Goal: Transaction & Acquisition: Book appointment/travel/reservation

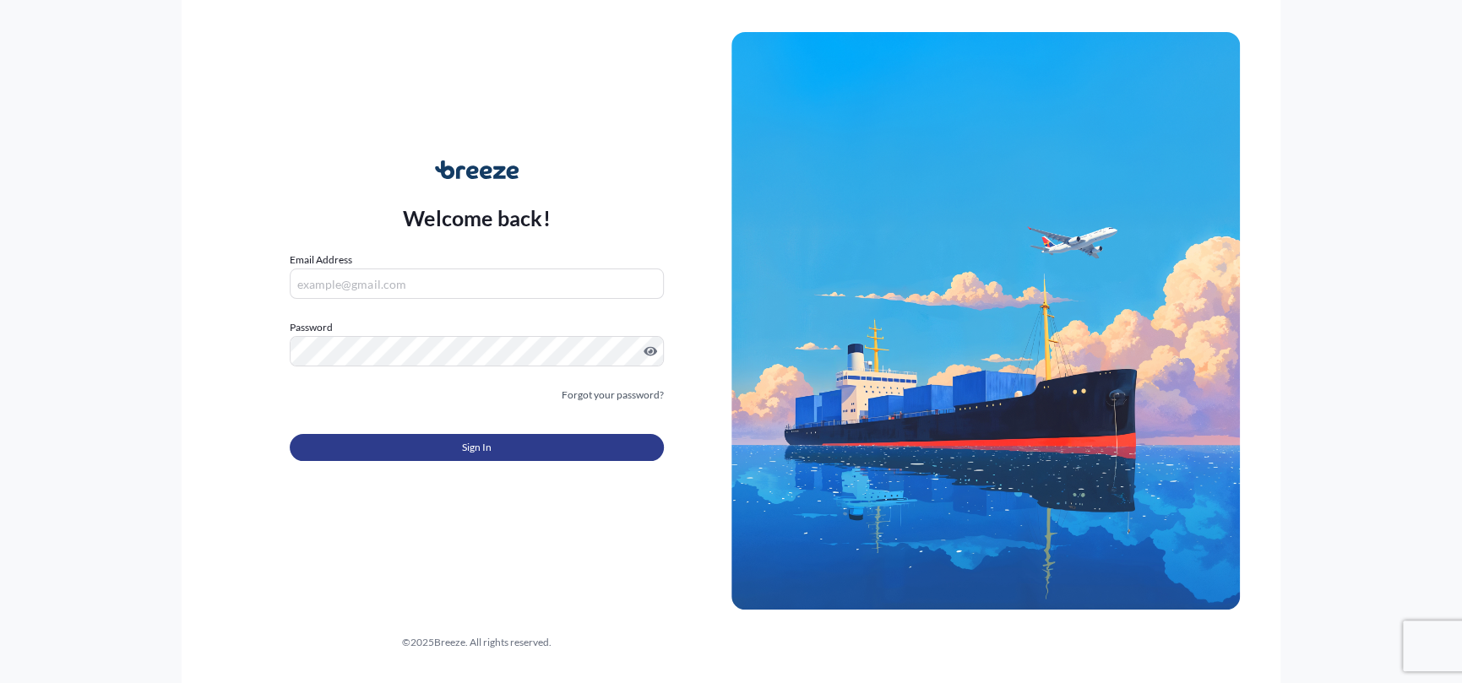
type input "[PERSON_NAME][EMAIL_ADDRESS][PERSON_NAME][DOMAIN_NAME]"
click at [531, 444] on button "Sign In" at bounding box center [476, 447] width 373 height 27
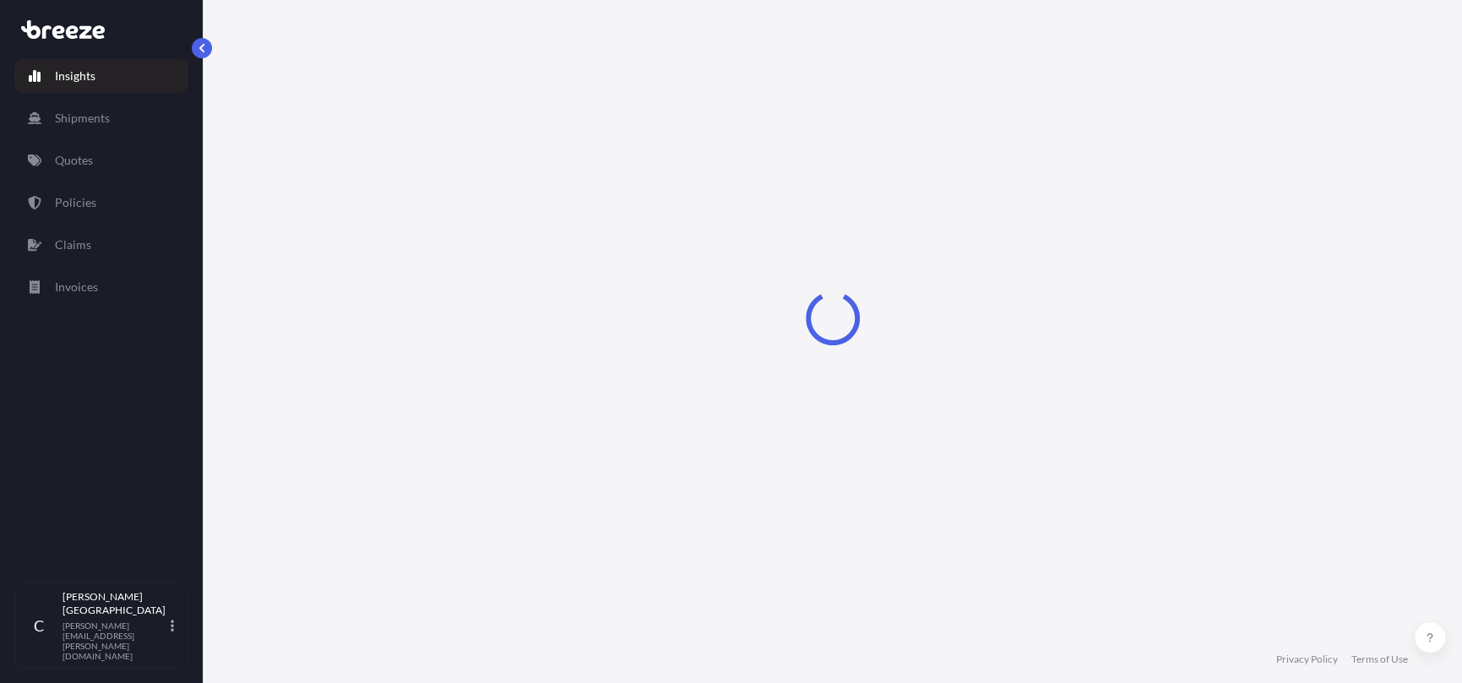
select select "2025"
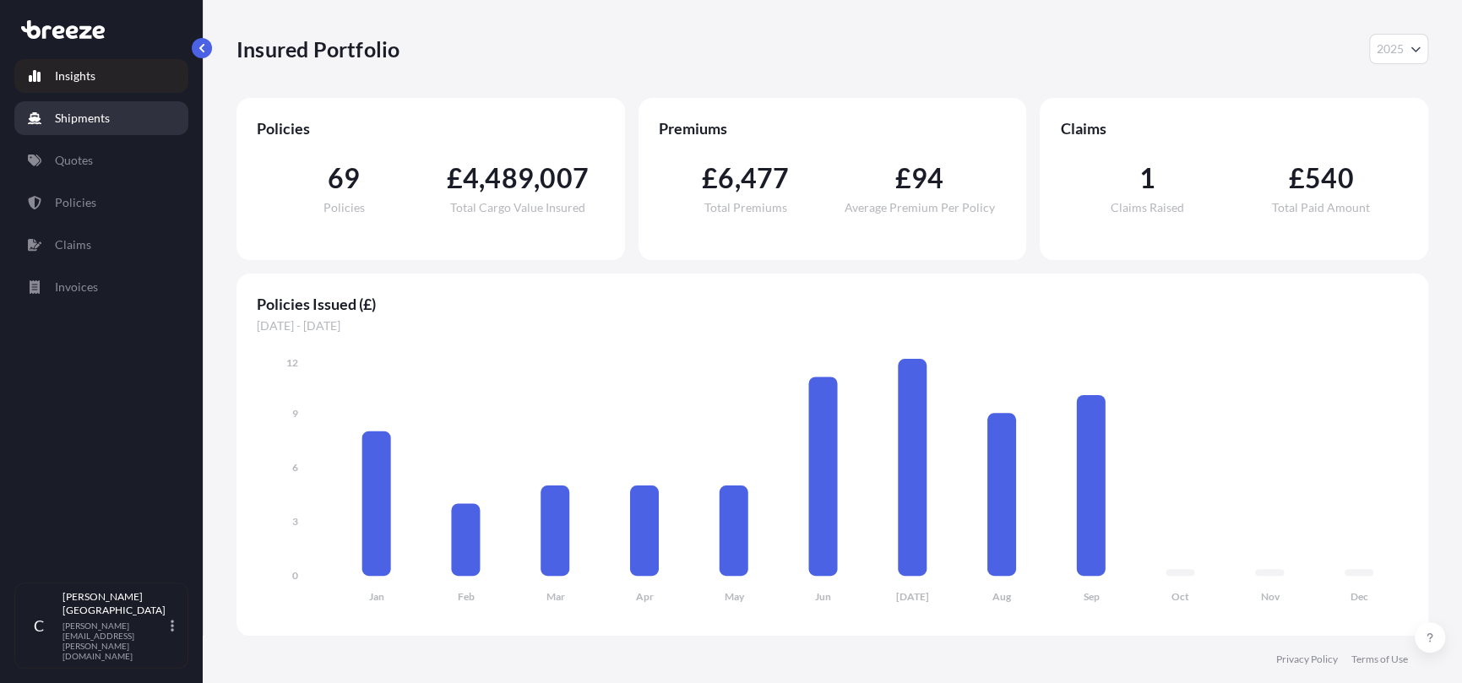
click at [79, 121] on p "Shipments" at bounding box center [82, 118] width 55 height 17
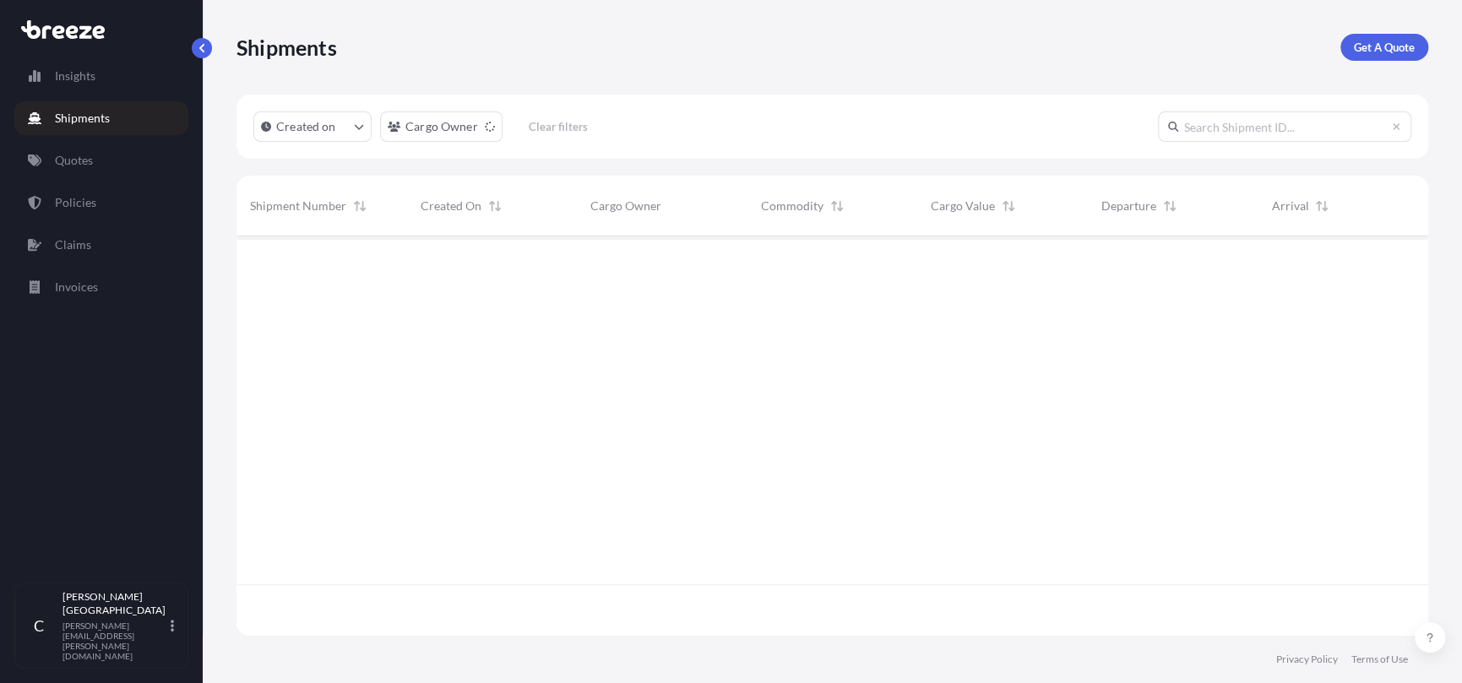
scroll to position [447, 1178]
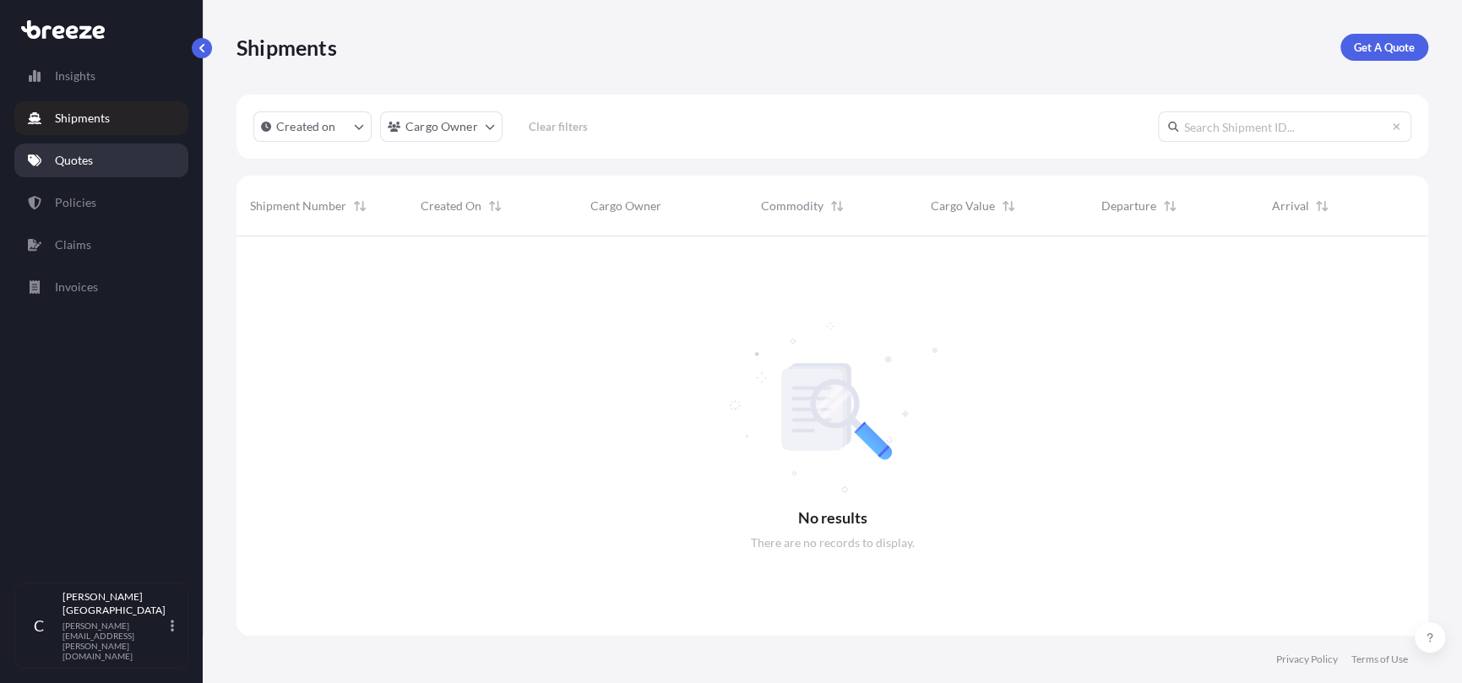
click at [100, 151] on link "Quotes" at bounding box center [101, 161] width 174 height 34
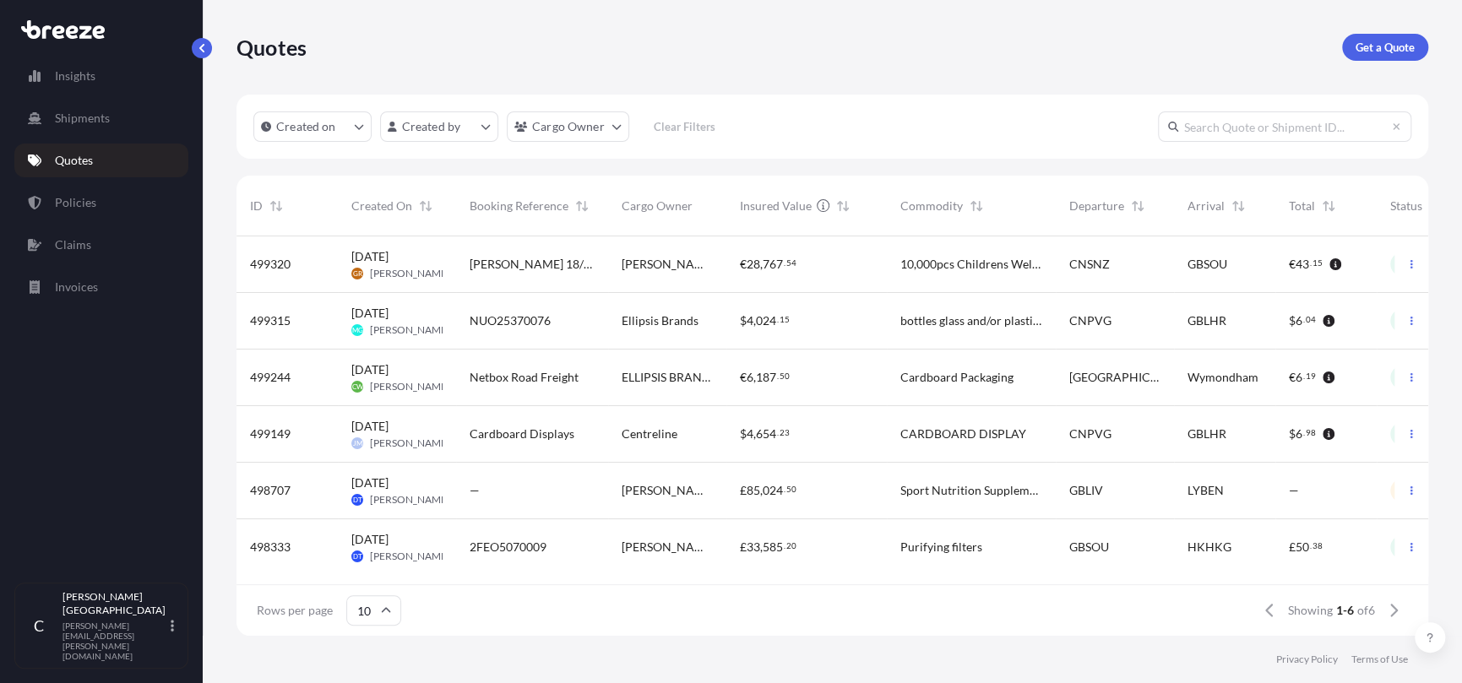
scroll to position [4, 0]
click at [1399, 44] on p "Get a Quote" at bounding box center [1385, 47] width 59 height 17
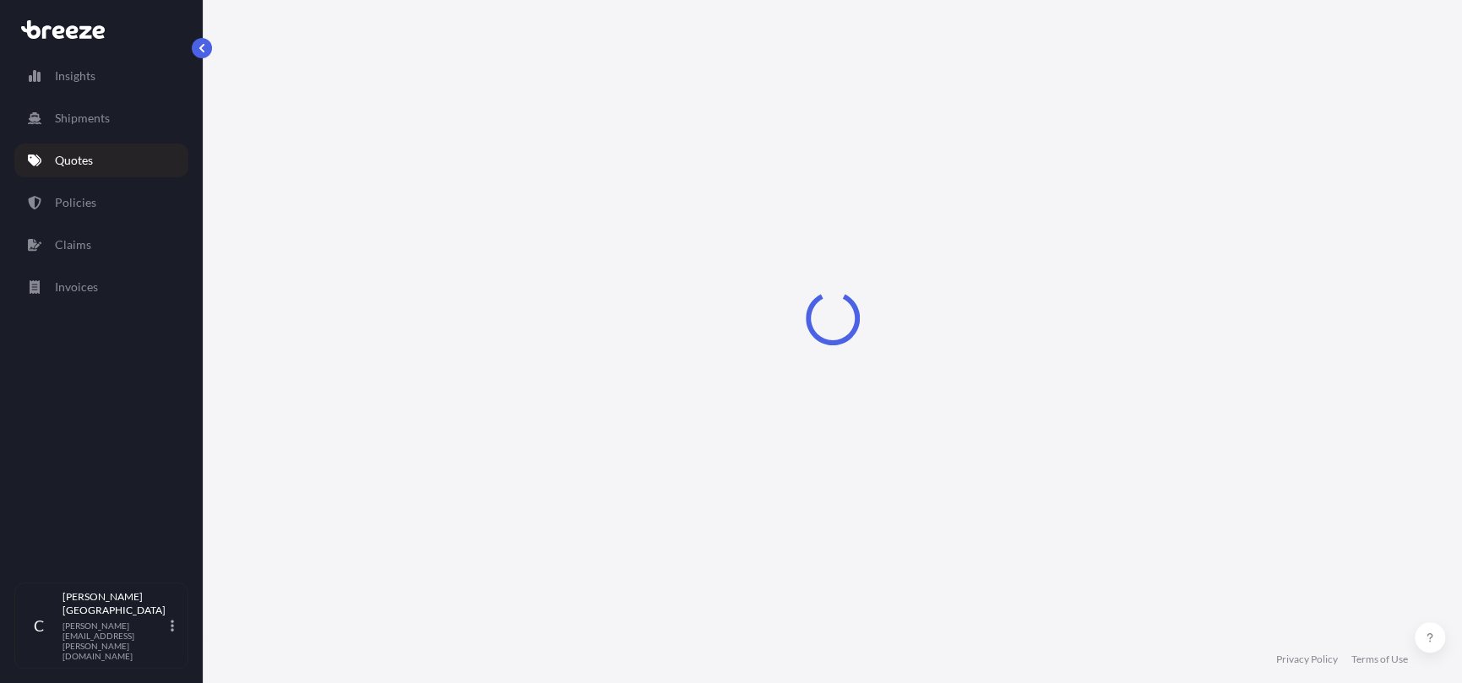
select select "Sea"
select select "1"
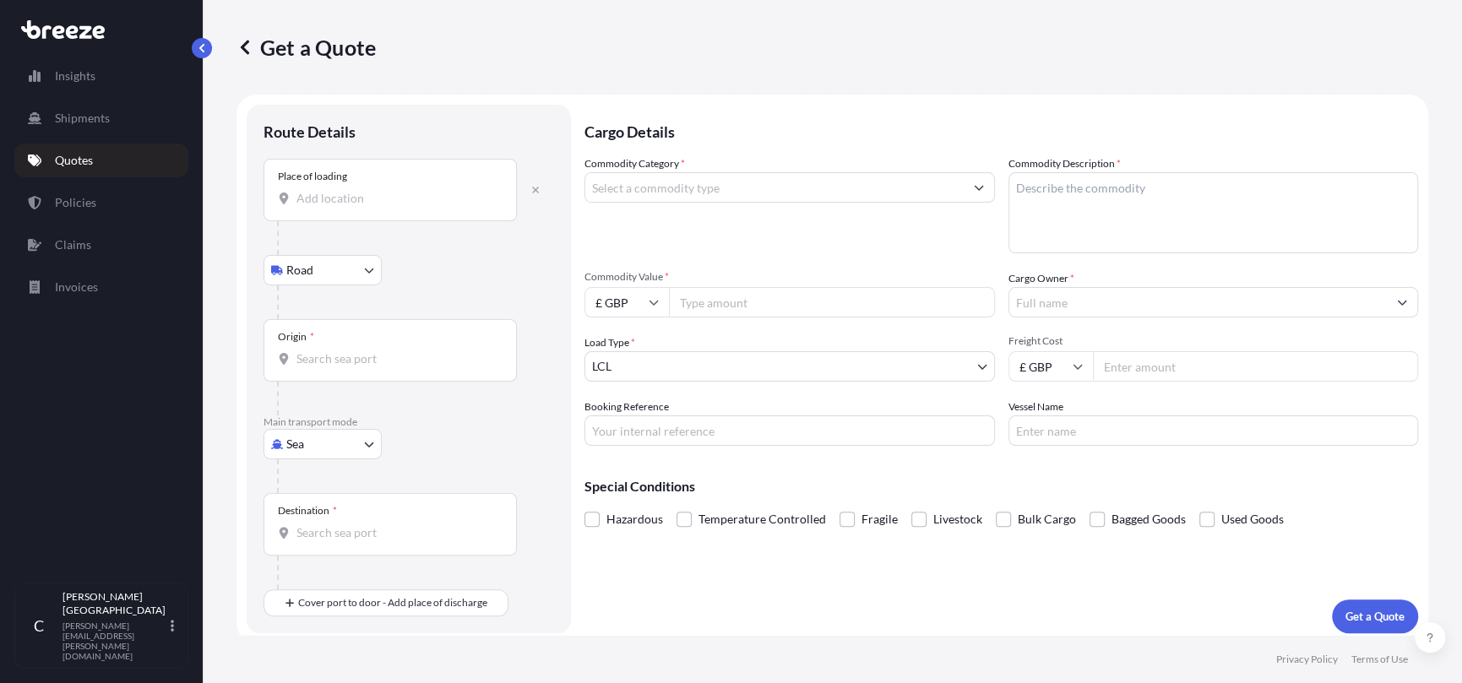
click at [331, 175] on div "Place of loading" at bounding box center [312, 177] width 69 height 14
click at [331, 190] on input "Place of loading" at bounding box center [396, 198] width 199 height 17
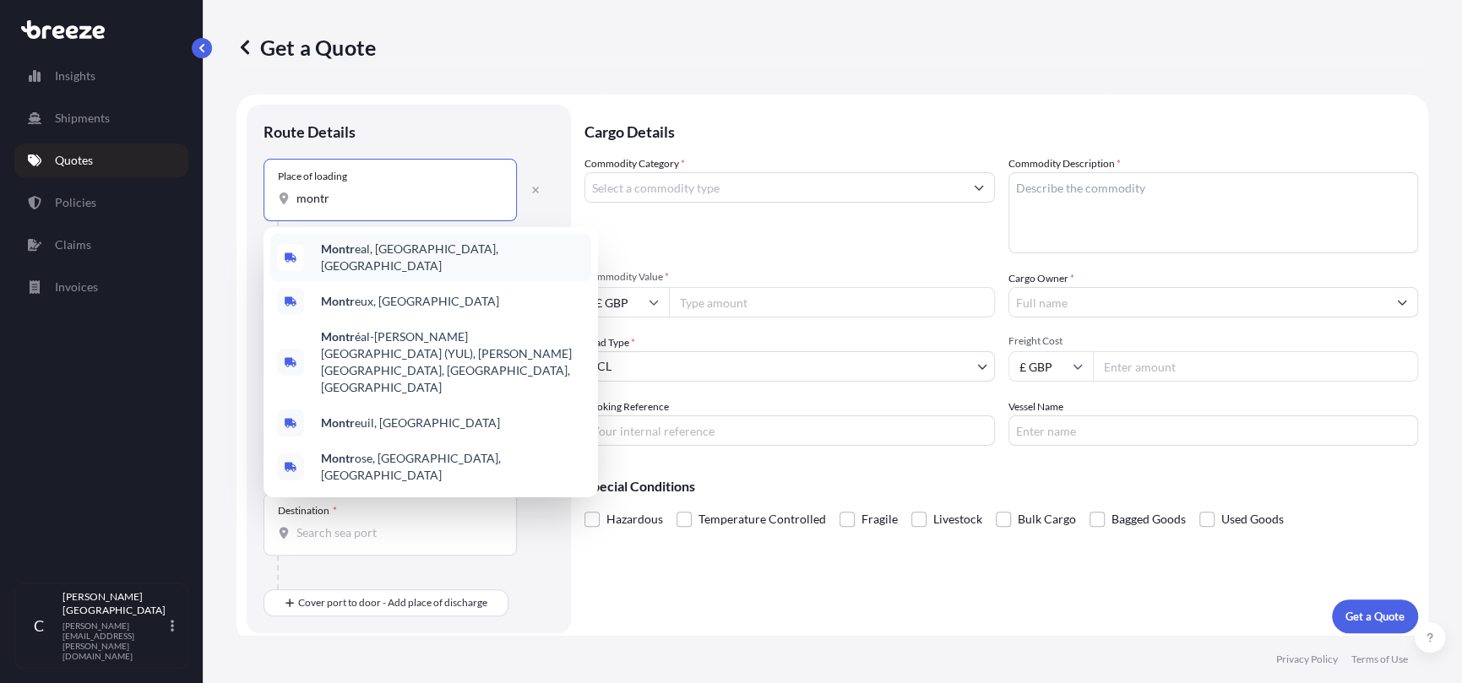
click at [359, 250] on span "Montr eal, [GEOGRAPHIC_DATA], [GEOGRAPHIC_DATA]" at bounding box center [453, 258] width 264 height 34
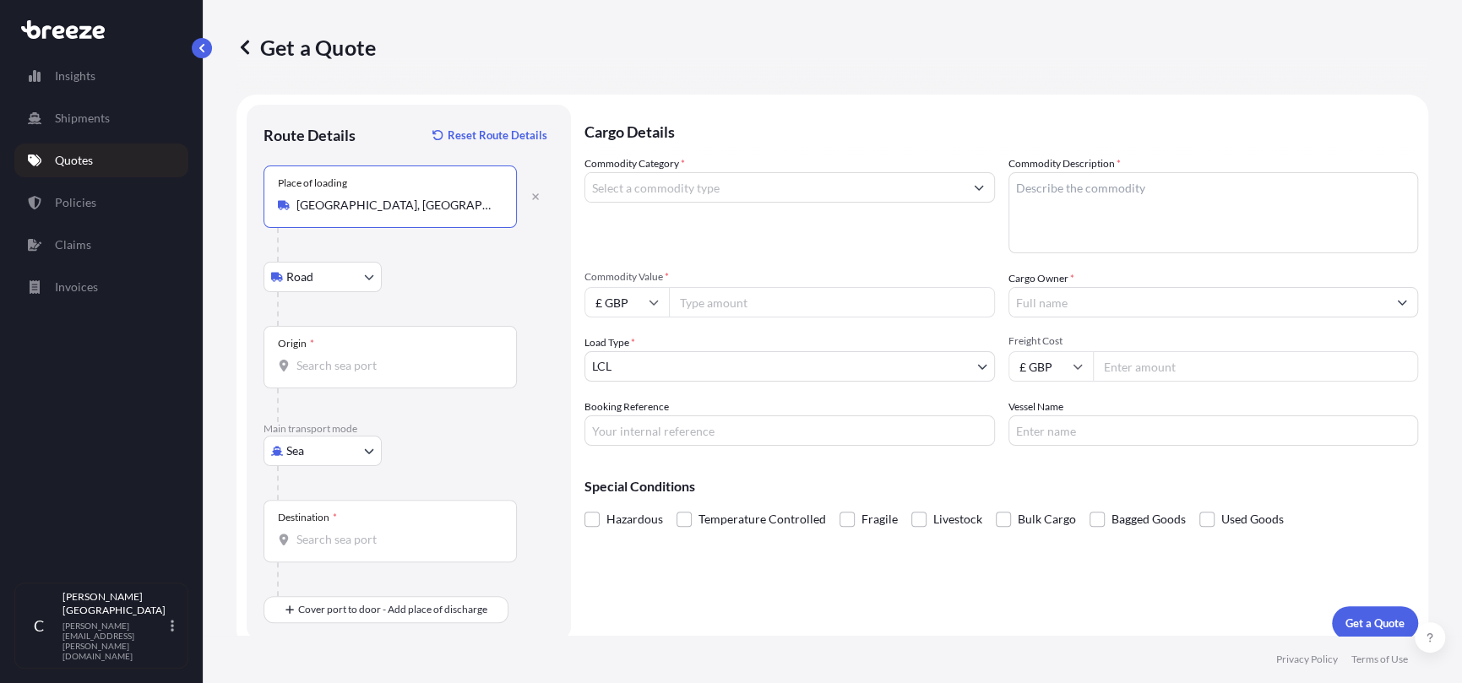
type input "[GEOGRAPHIC_DATA], [GEOGRAPHIC_DATA], [GEOGRAPHIC_DATA]"
click at [353, 269] on body "5 options available. 1 option available. 0 options available. 5 options availab…" at bounding box center [731, 341] width 1462 height 683
click at [536, 189] on button "button" at bounding box center [535, 196] width 37 height 27
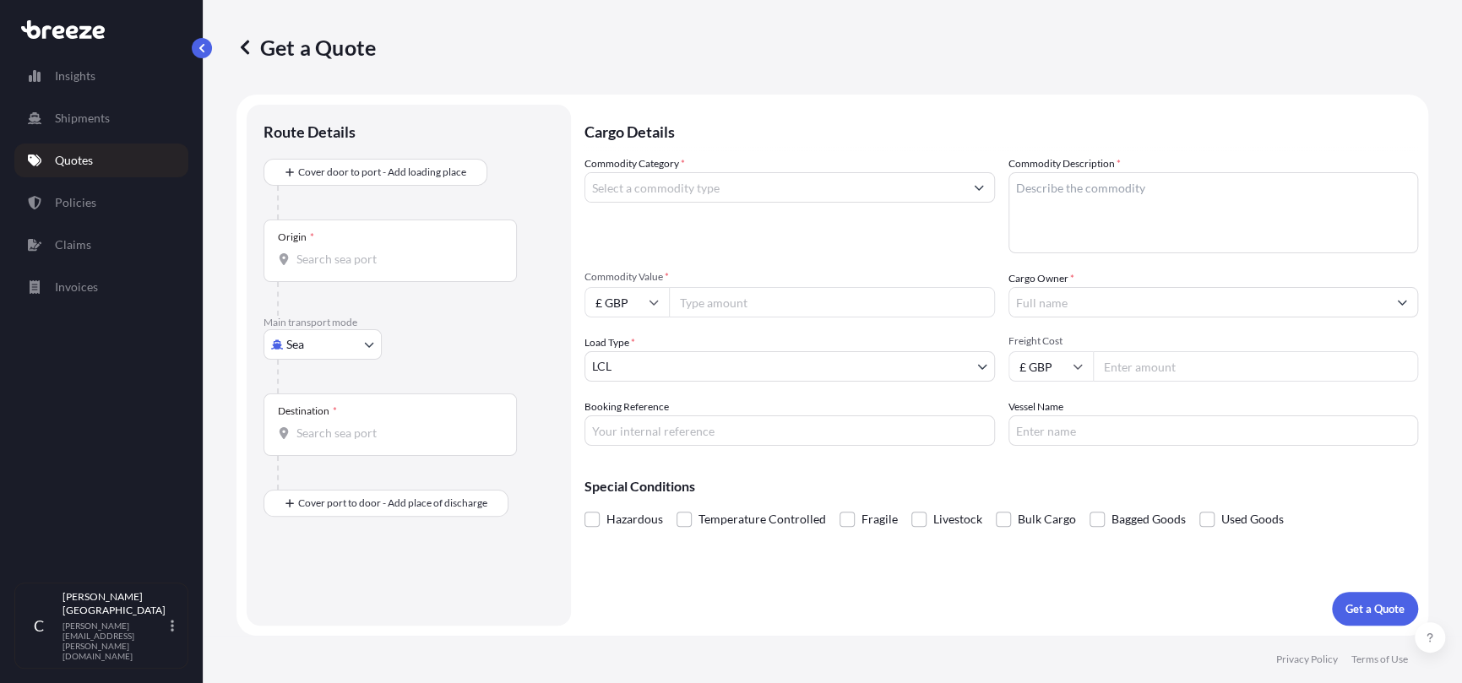
click at [329, 249] on div "Origin *" at bounding box center [390, 251] width 253 height 63
click at [329, 251] on input "Origin *" at bounding box center [396, 259] width 199 height 17
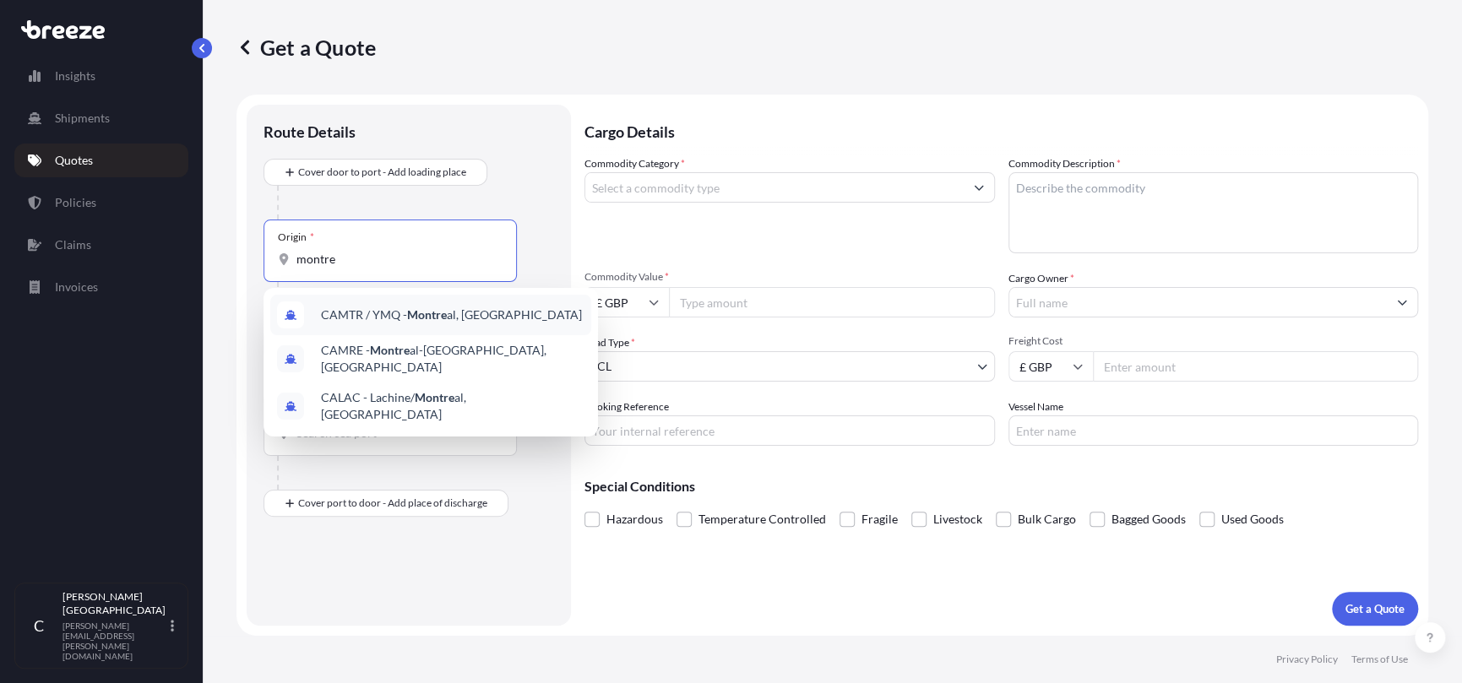
click at [363, 312] on span "CAMTR / YMQ - [GEOGRAPHIC_DATA], [GEOGRAPHIC_DATA]" at bounding box center [451, 315] width 261 height 17
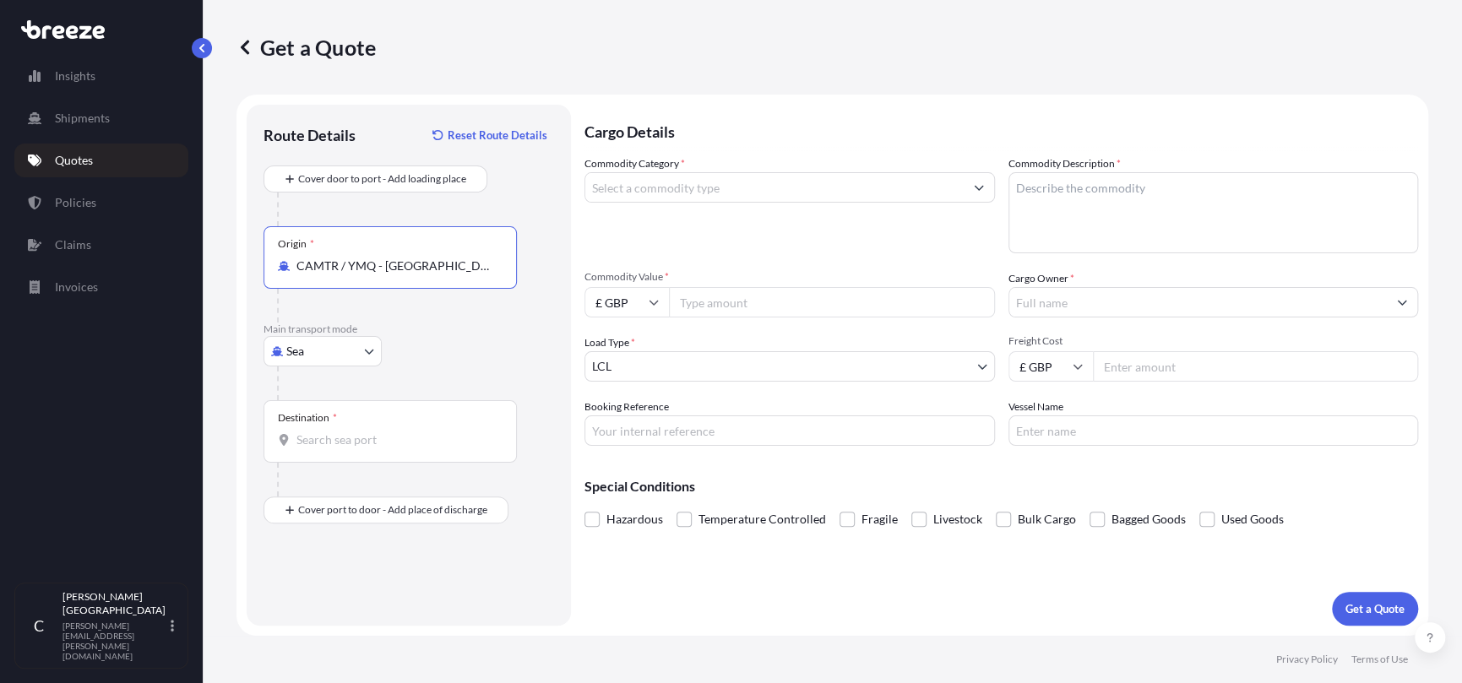
type input "CAMTR / YMQ - [GEOGRAPHIC_DATA], [GEOGRAPHIC_DATA]"
click at [307, 434] on input "Destination *" at bounding box center [396, 440] width 199 height 17
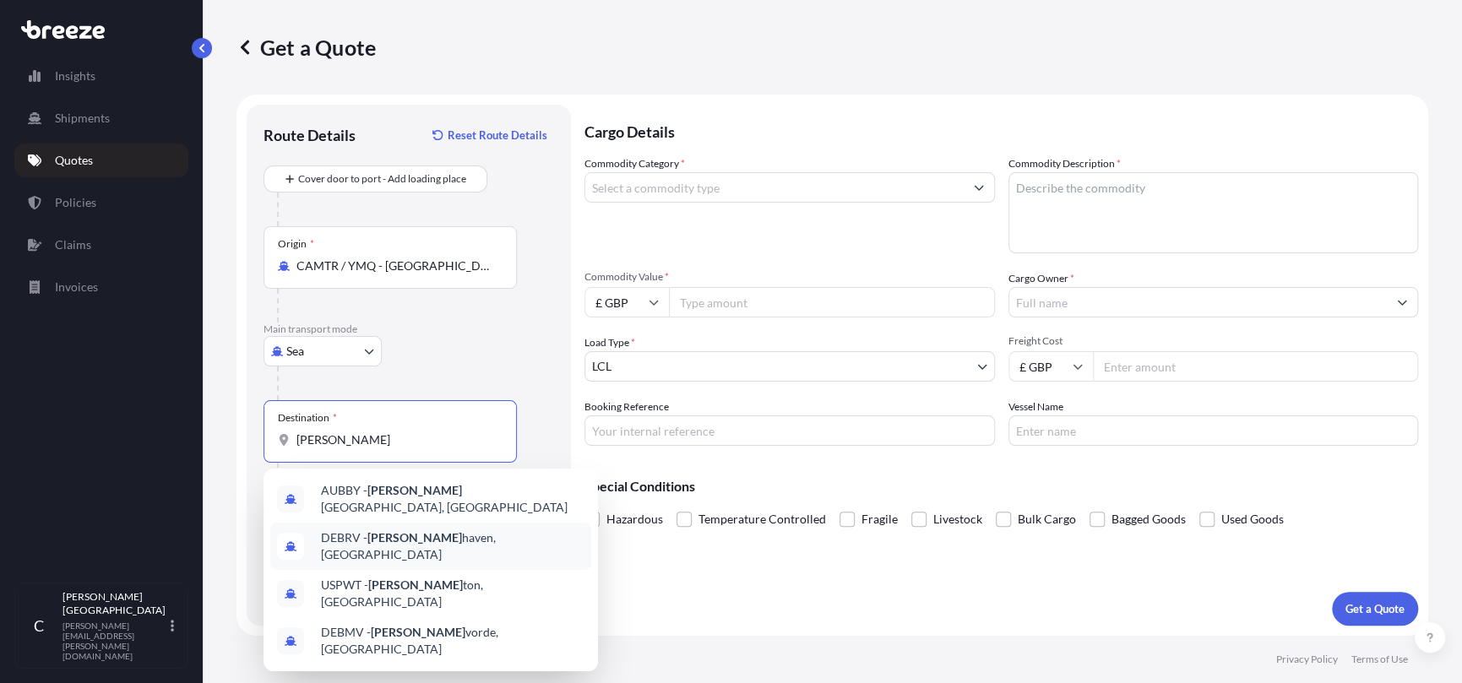
click at [397, 530] on span "DEBRV - [PERSON_NAME][GEOGRAPHIC_DATA], [GEOGRAPHIC_DATA]" at bounding box center [453, 547] width 264 height 34
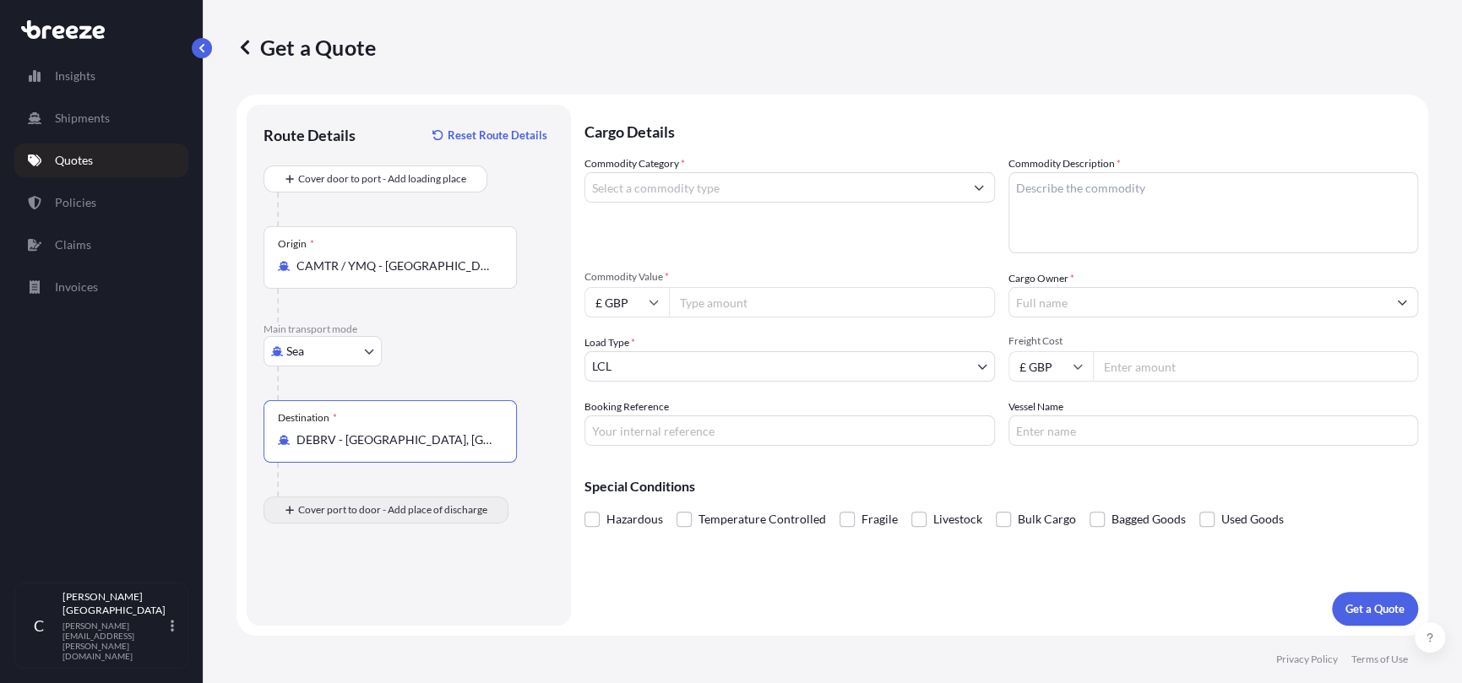
type input "DEBRV - [GEOGRAPHIC_DATA], [GEOGRAPHIC_DATA]"
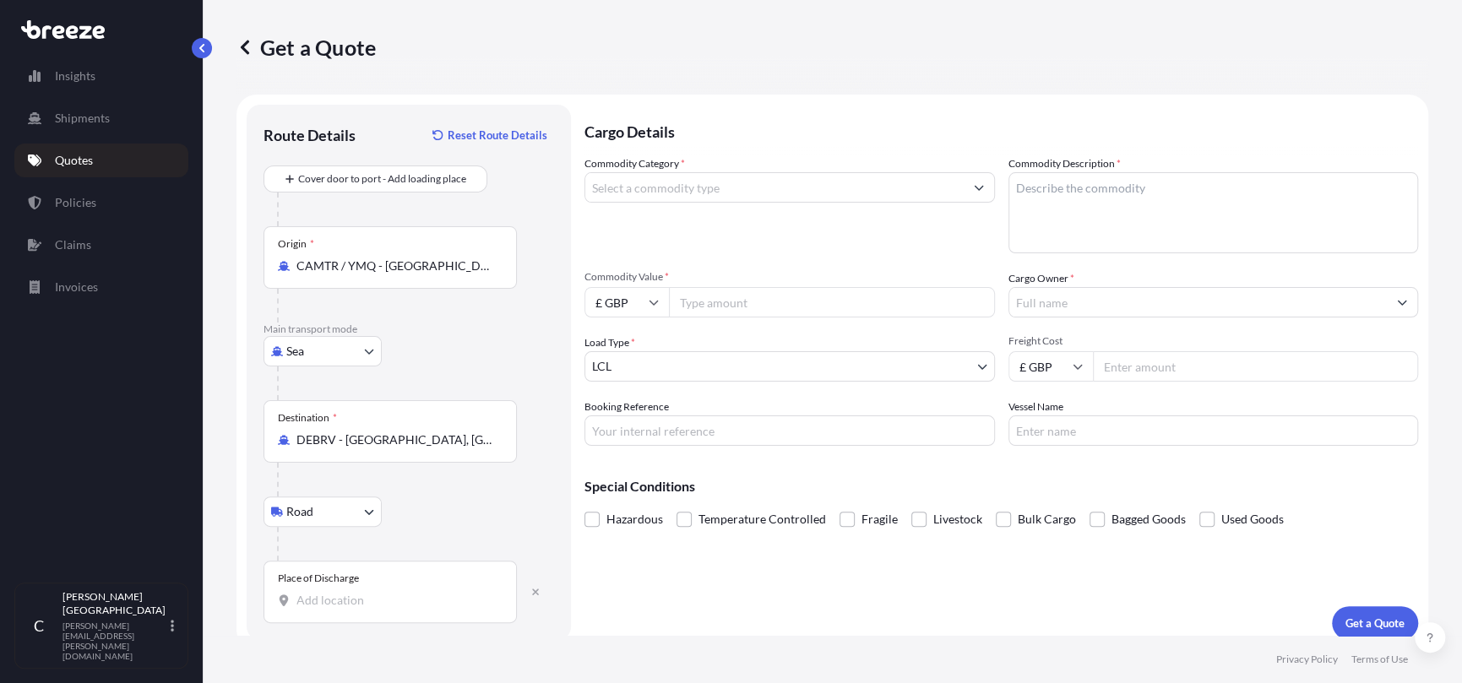
click at [333, 588] on div "Place of Discharge" at bounding box center [390, 592] width 253 height 63
click at [333, 592] on input "Place of Discharge" at bounding box center [396, 600] width 199 height 17
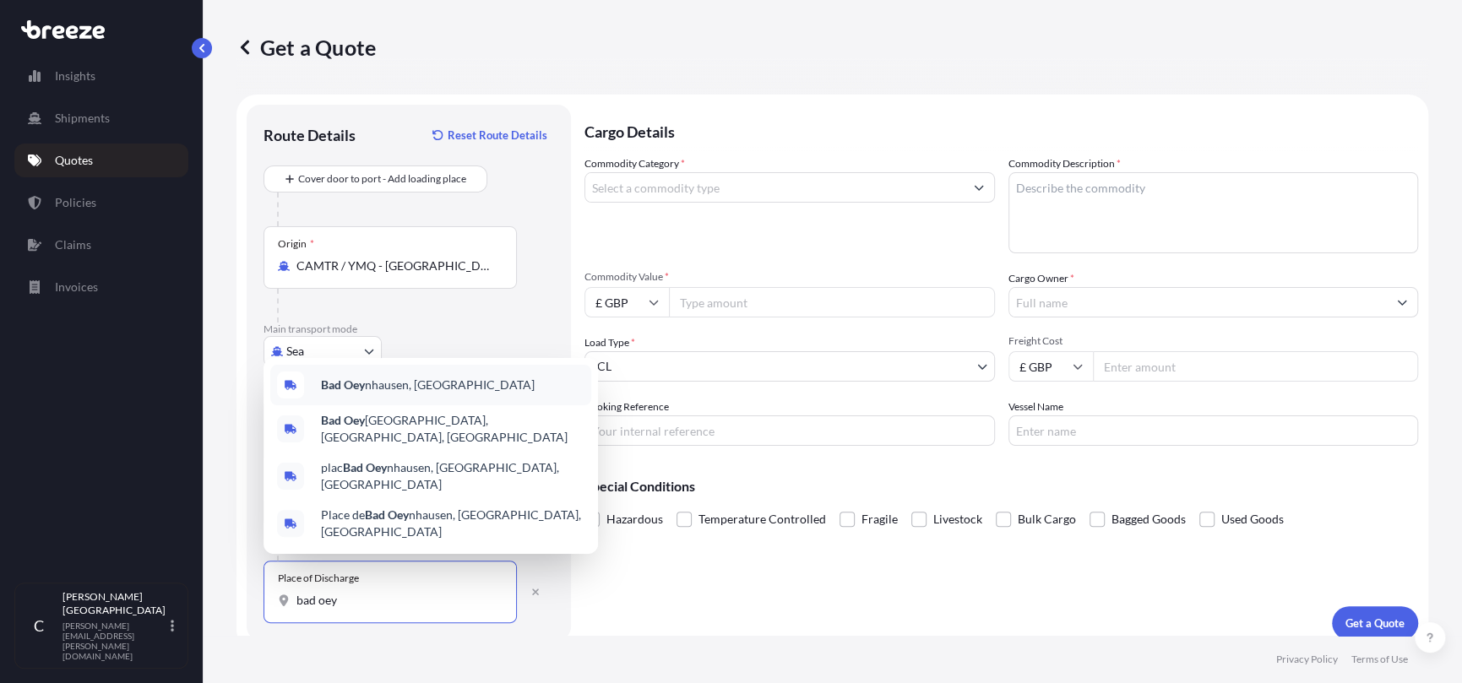
click at [400, 394] on span "Bad Oey nhausen, [GEOGRAPHIC_DATA]" at bounding box center [428, 385] width 214 height 17
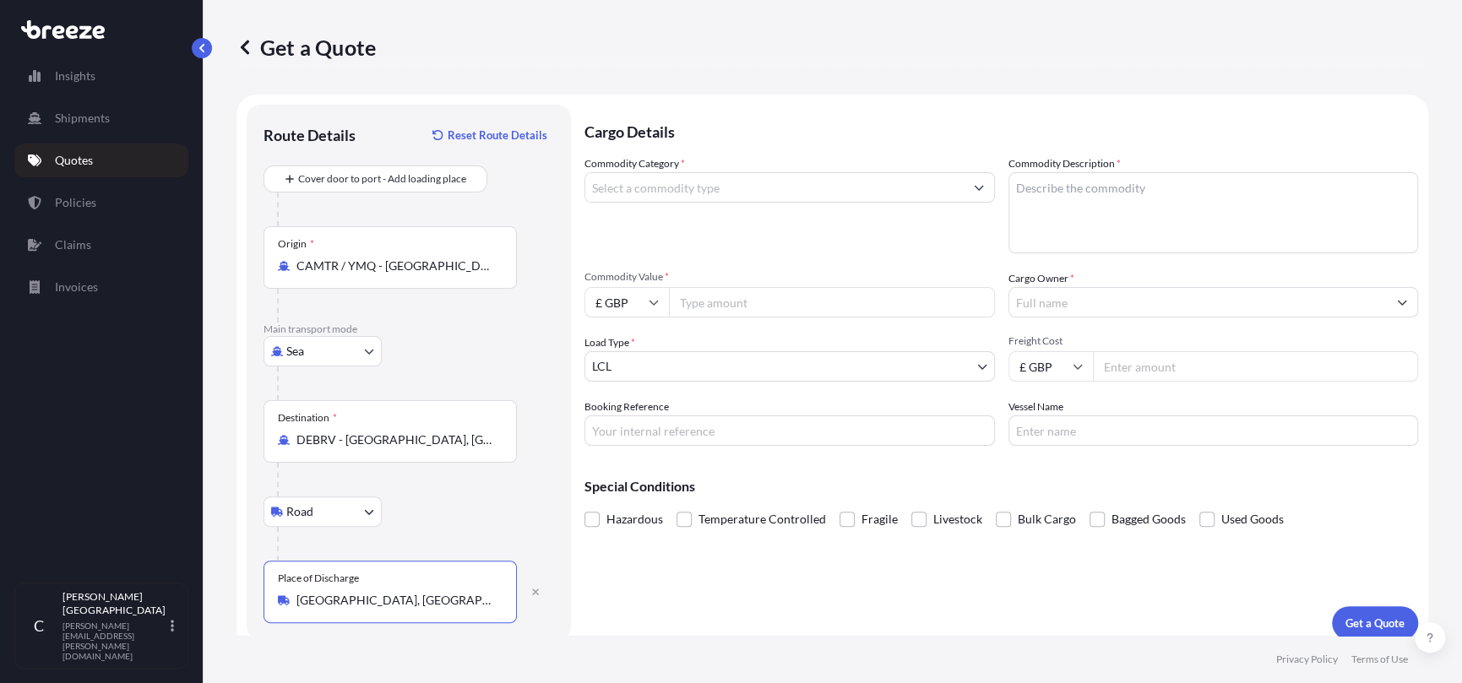
type input "[GEOGRAPHIC_DATA], [GEOGRAPHIC_DATA]"
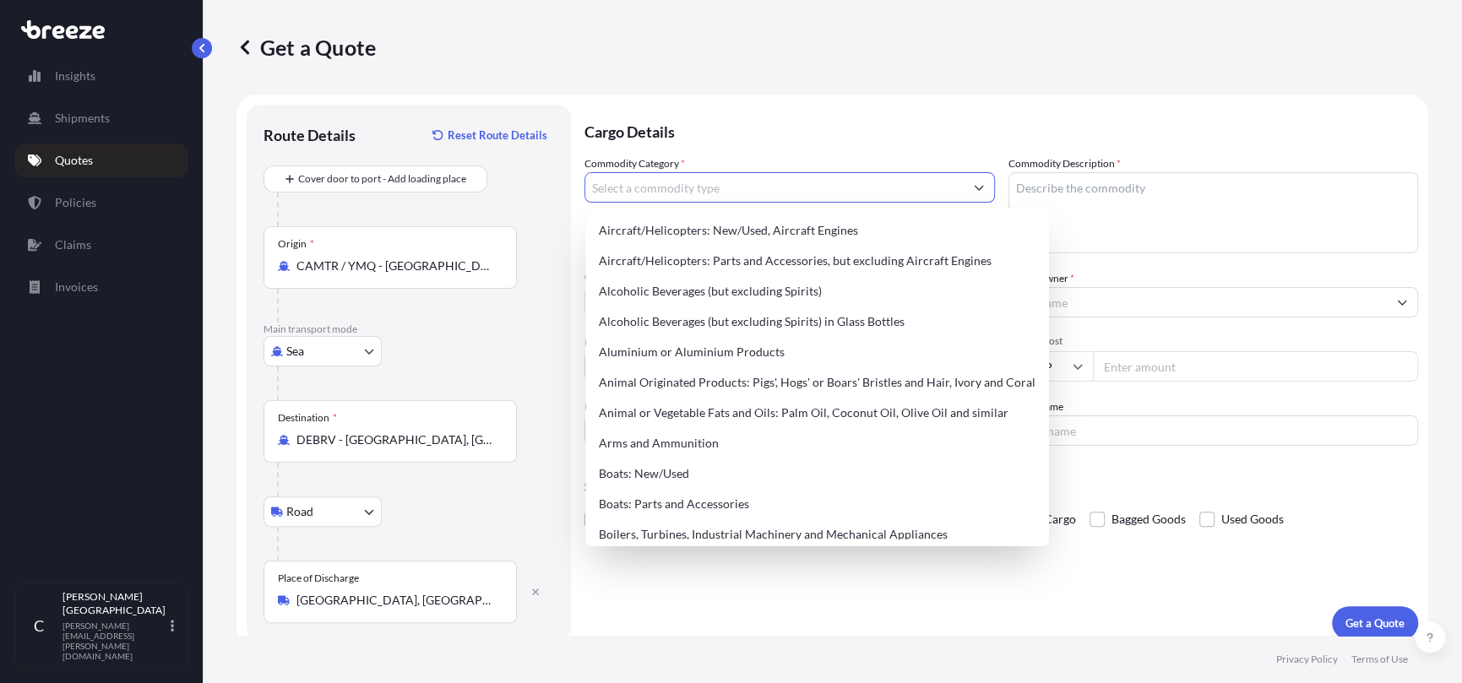
click at [683, 189] on input "Commodity Category *" at bounding box center [774, 187] width 378 height 30
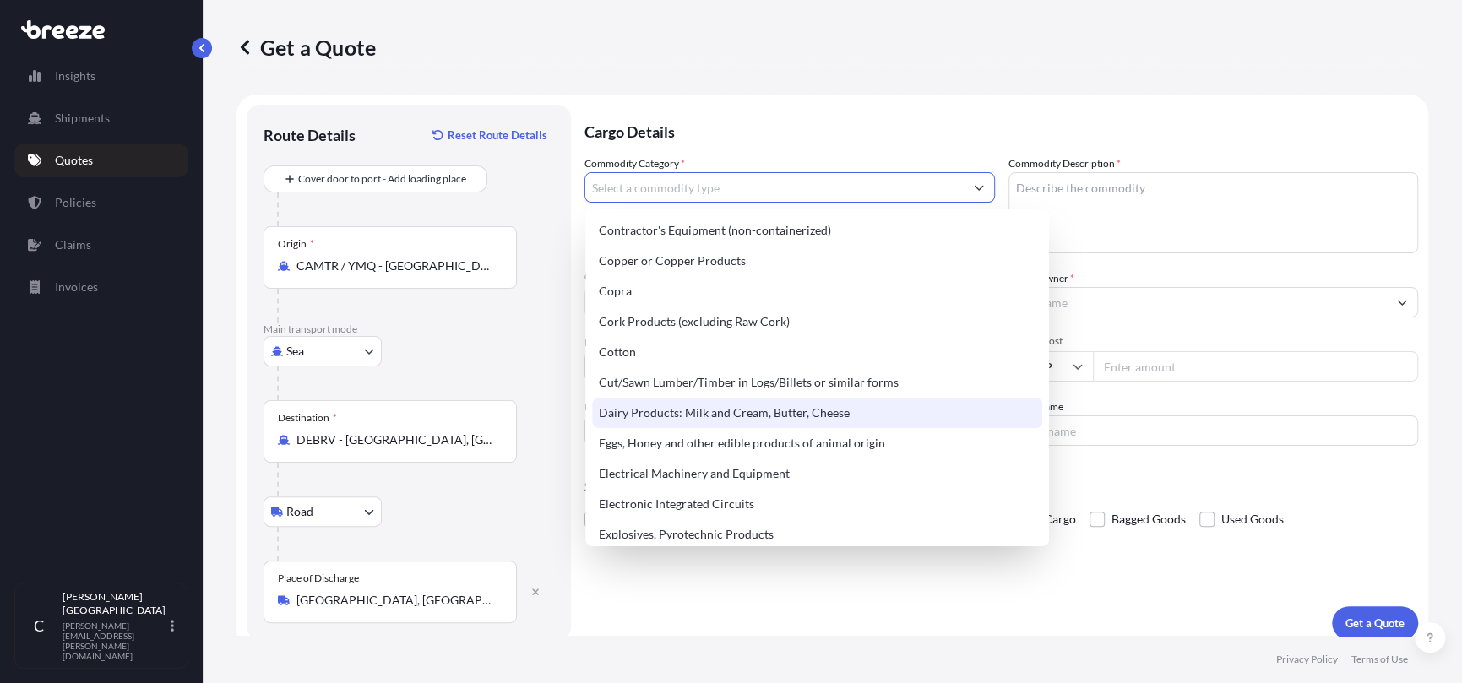
scroll to position [845, 0]
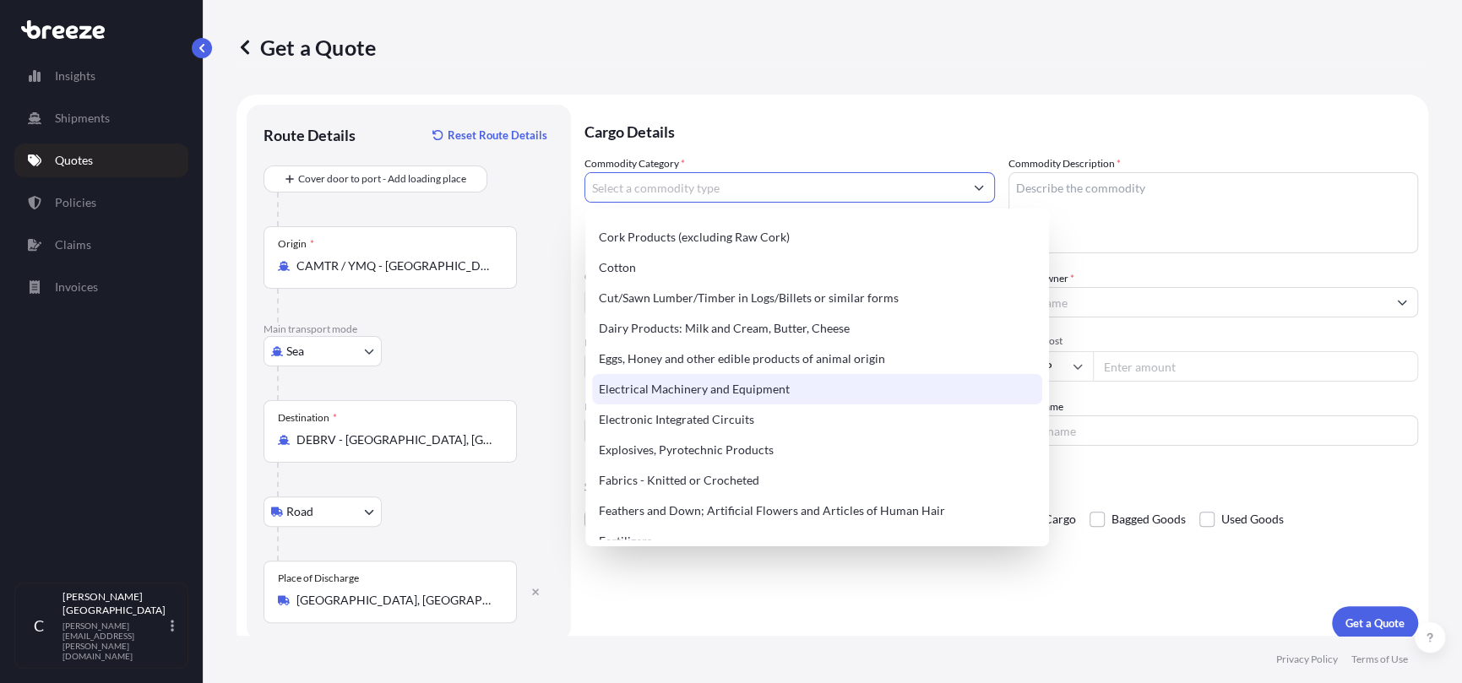
click at [783, 392] on div "Electrical Machinery and Equipment" at bounding box center [817, 389] width 450 height 30
type input "Electrical Machinery and Equipment"
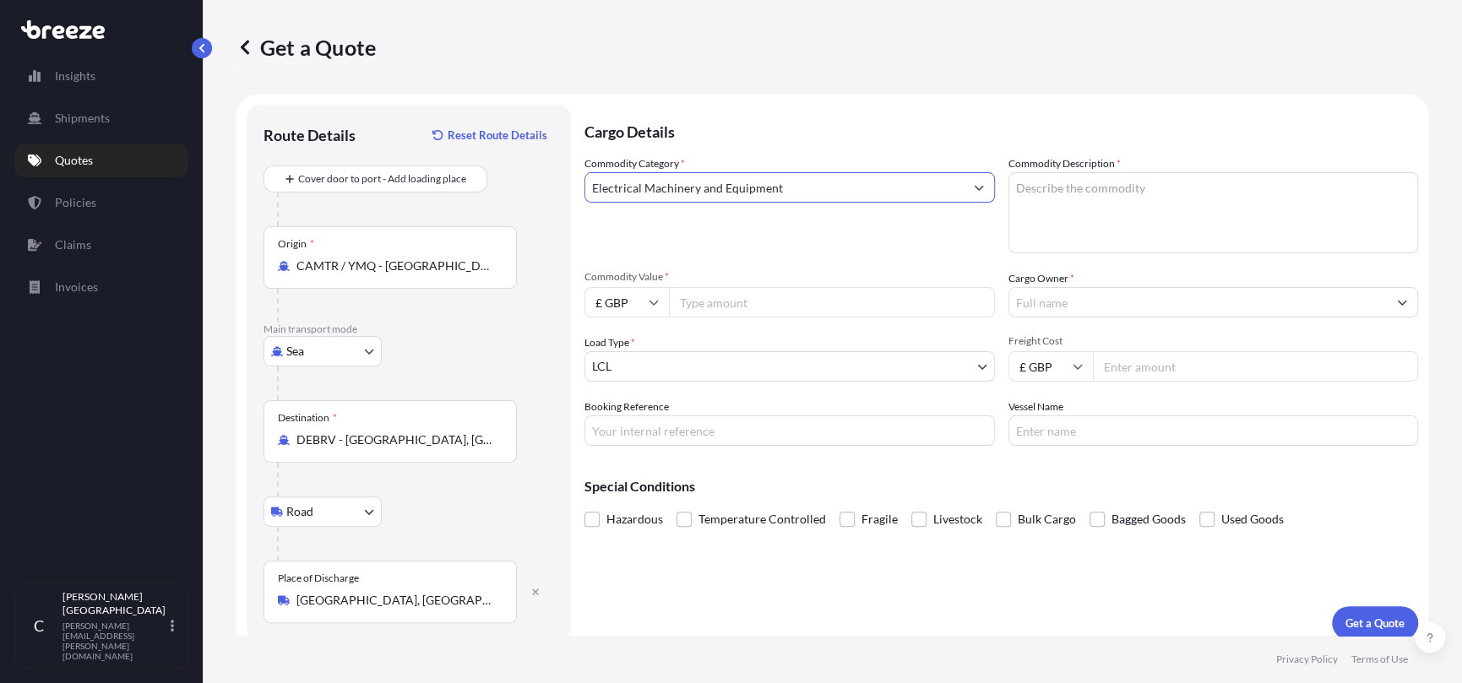
click at [1051, 198] on textarea "Commodity Description *" at bounding box center [1214, 212] width 411 height 81
type textarea "Cinema screen, speakers and parts"
click at [650, 303] on icon at bounding box center [654, 302] width 10 height 10
click at [622, 416] on div "$ USD" at bounding box center [626, 420] width 71 height 32
type input "$ USD"
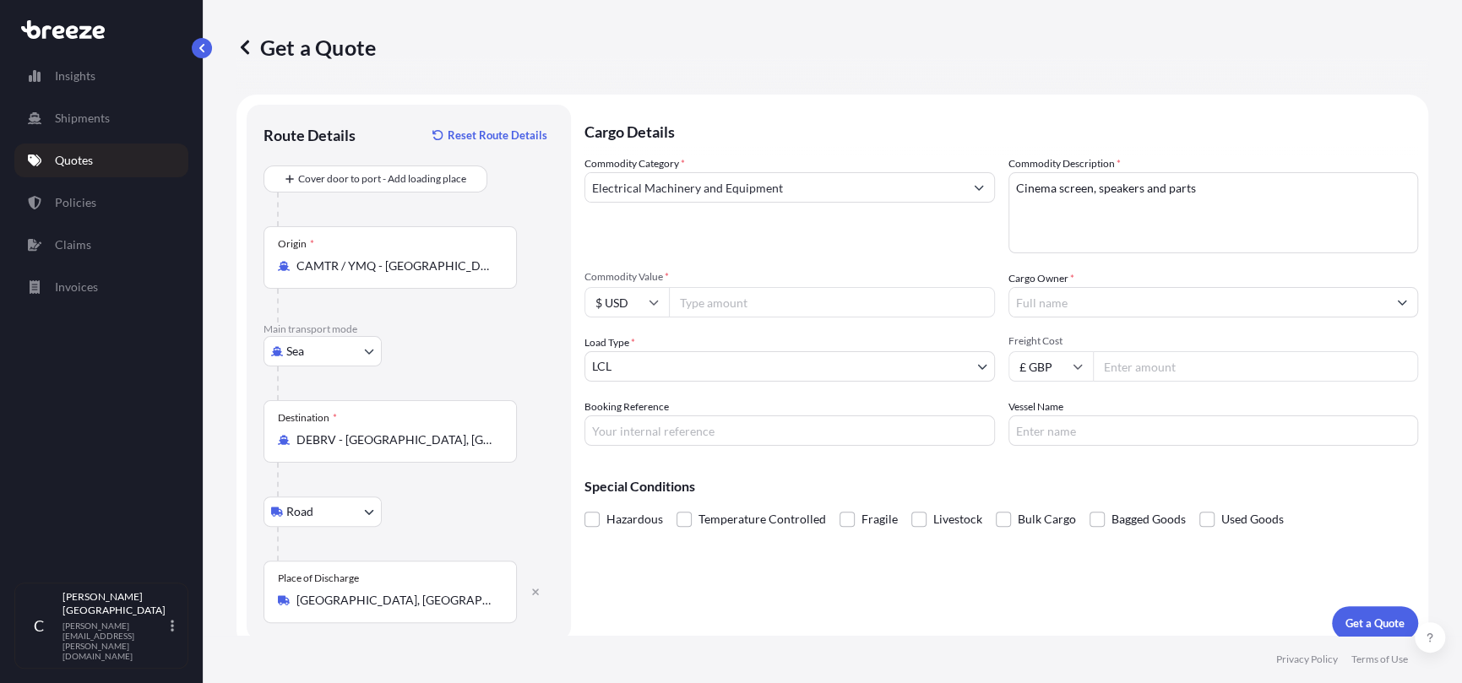
click at [697, 304] on input "Commodity Value *" at bounding box center [832, 302] width 326 height 30
type input "439327.00"
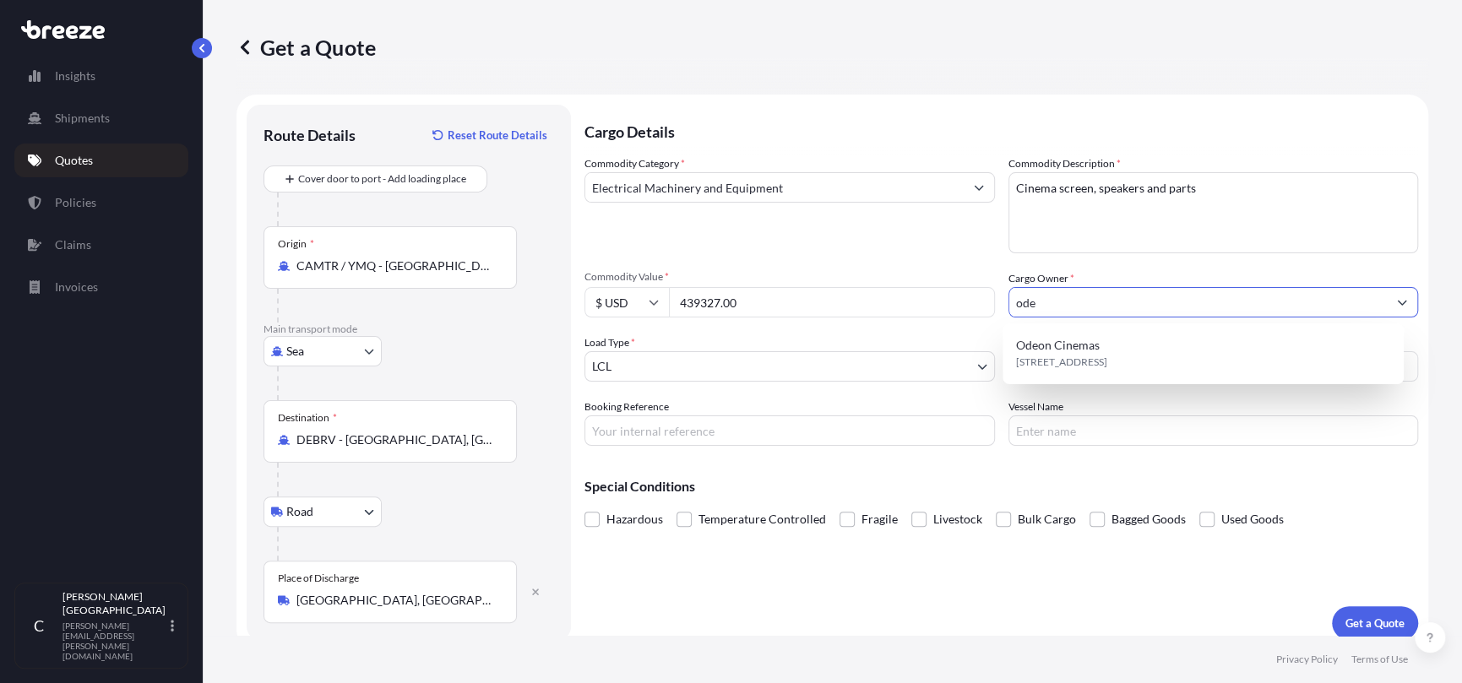
click at [1101, 273] on div "Cargo Owner * ode" at bounding box center [1214, 293] width 411 height 47
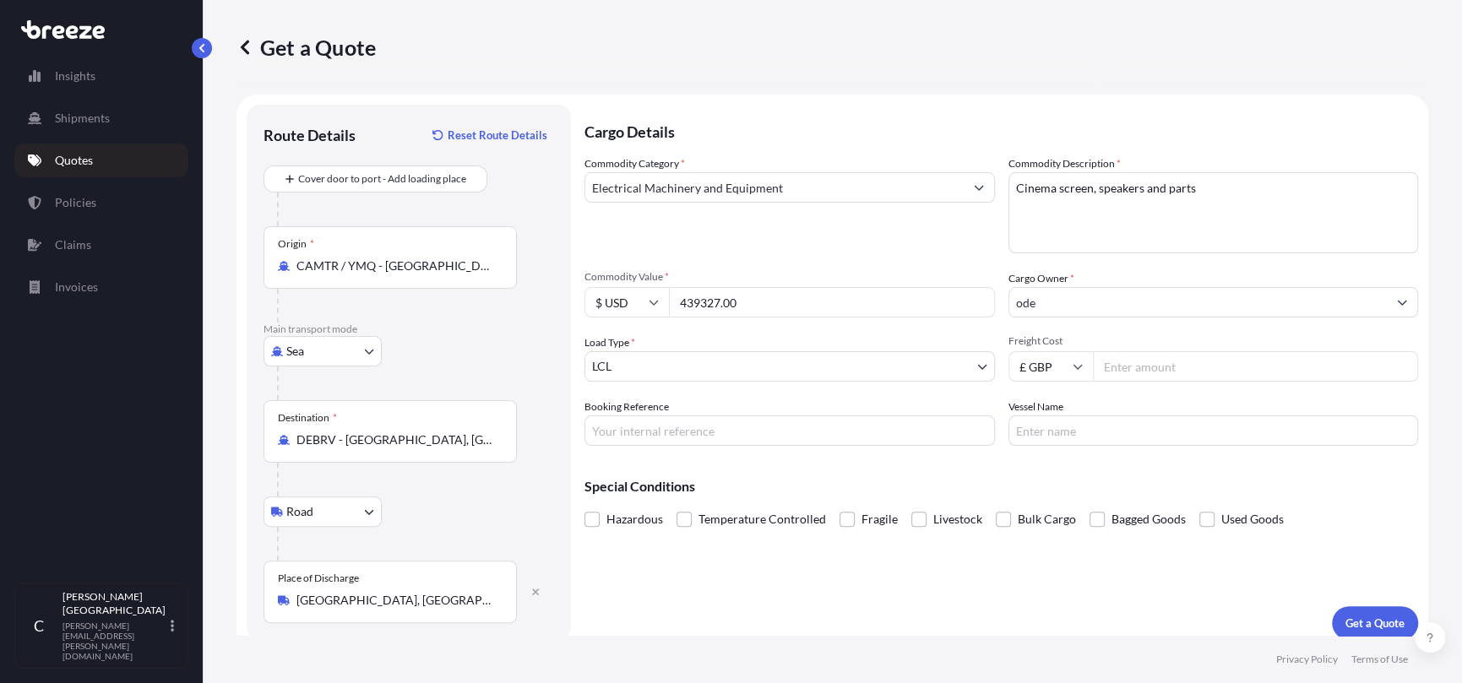
click at [1107, 303] on input "ode" at bounding box center [1199, 302] width 378 height 30
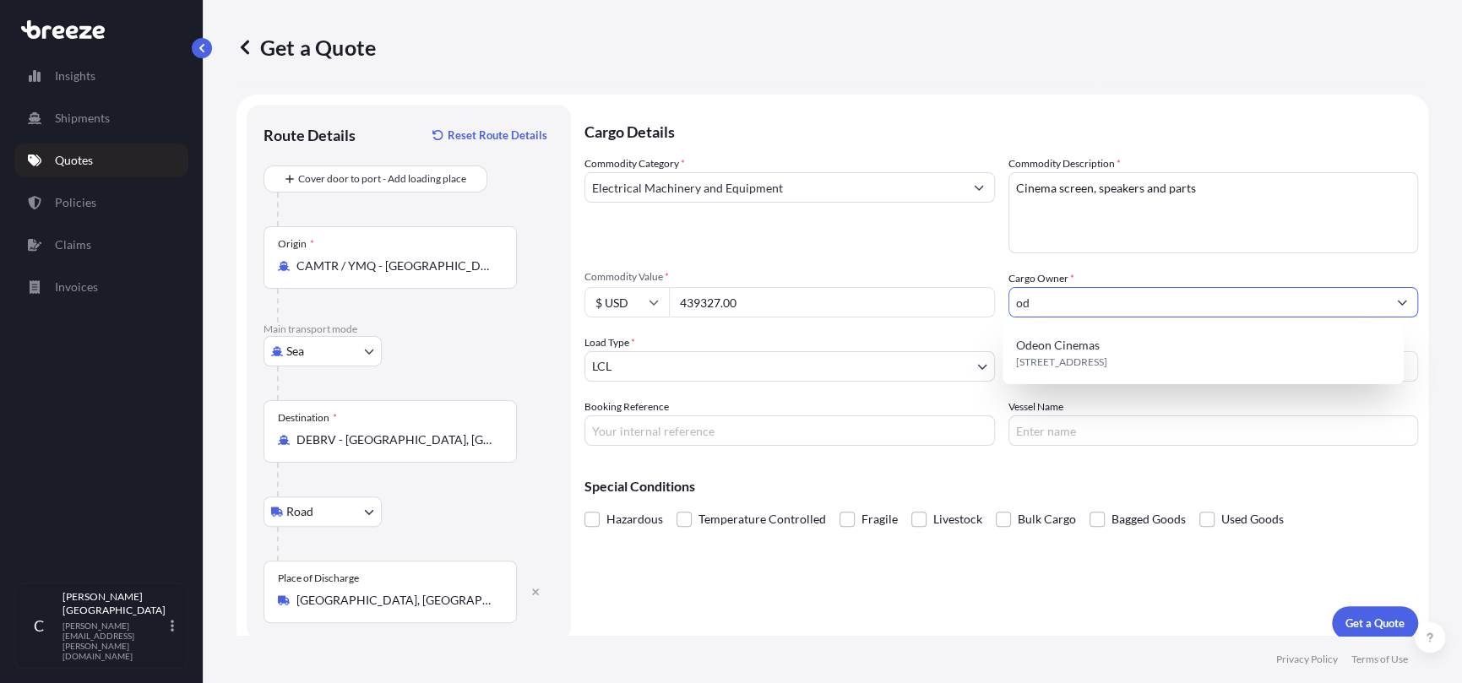
type input "o"
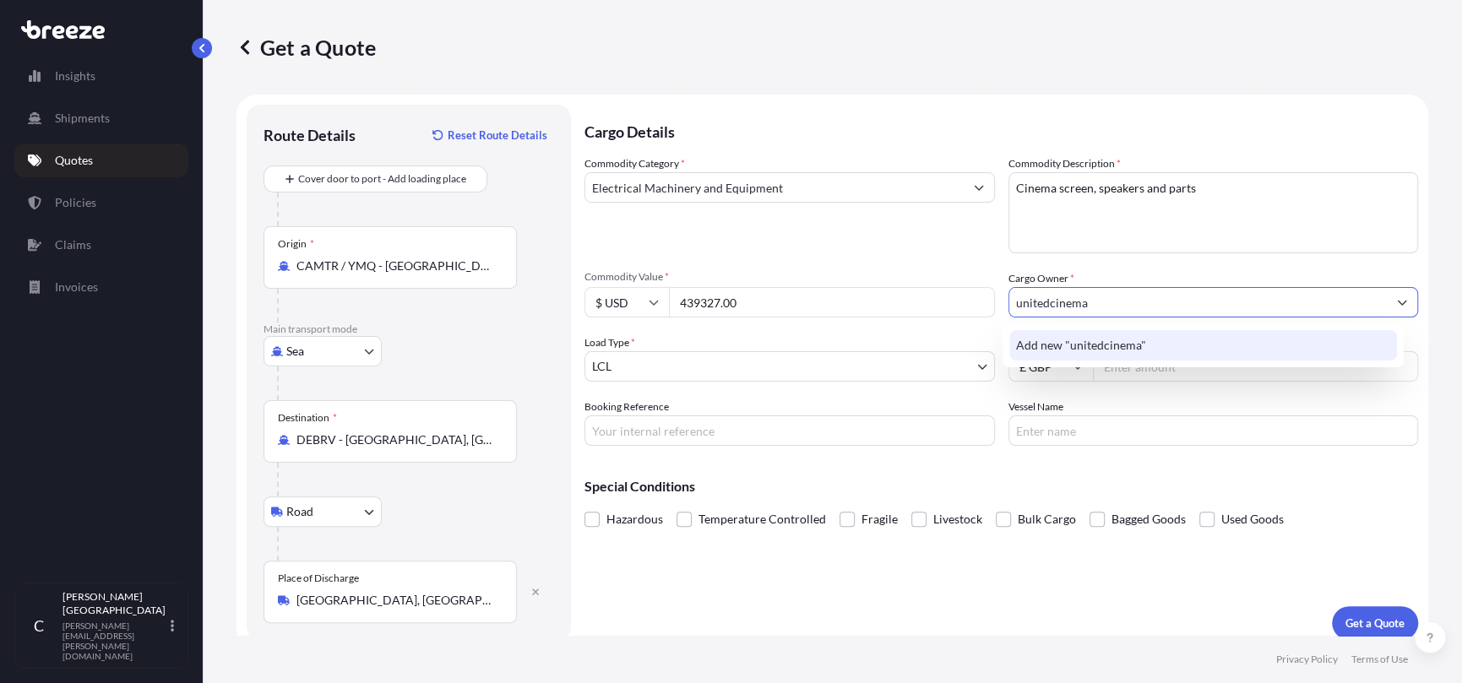
click at [1071, 343] on span "Add new "unitedcinema"" at bounding box center [1081, 345] width 130 height 17
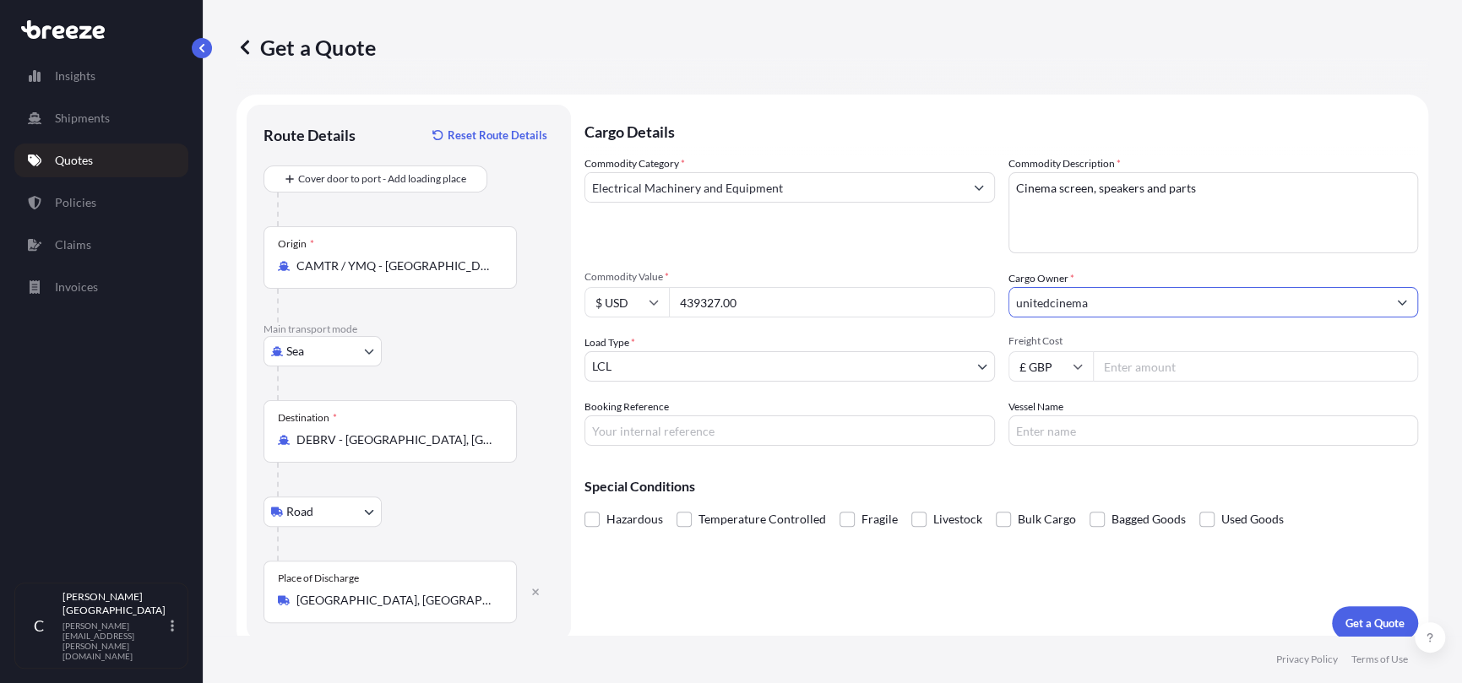
click at [1137, 302] on input "unitedcinema" at bounding box center [1199, 302] width 378 height 30
click at [1091, 300] on input "unitedcinema" at bounding box center [1199, 302] width 378 height 30
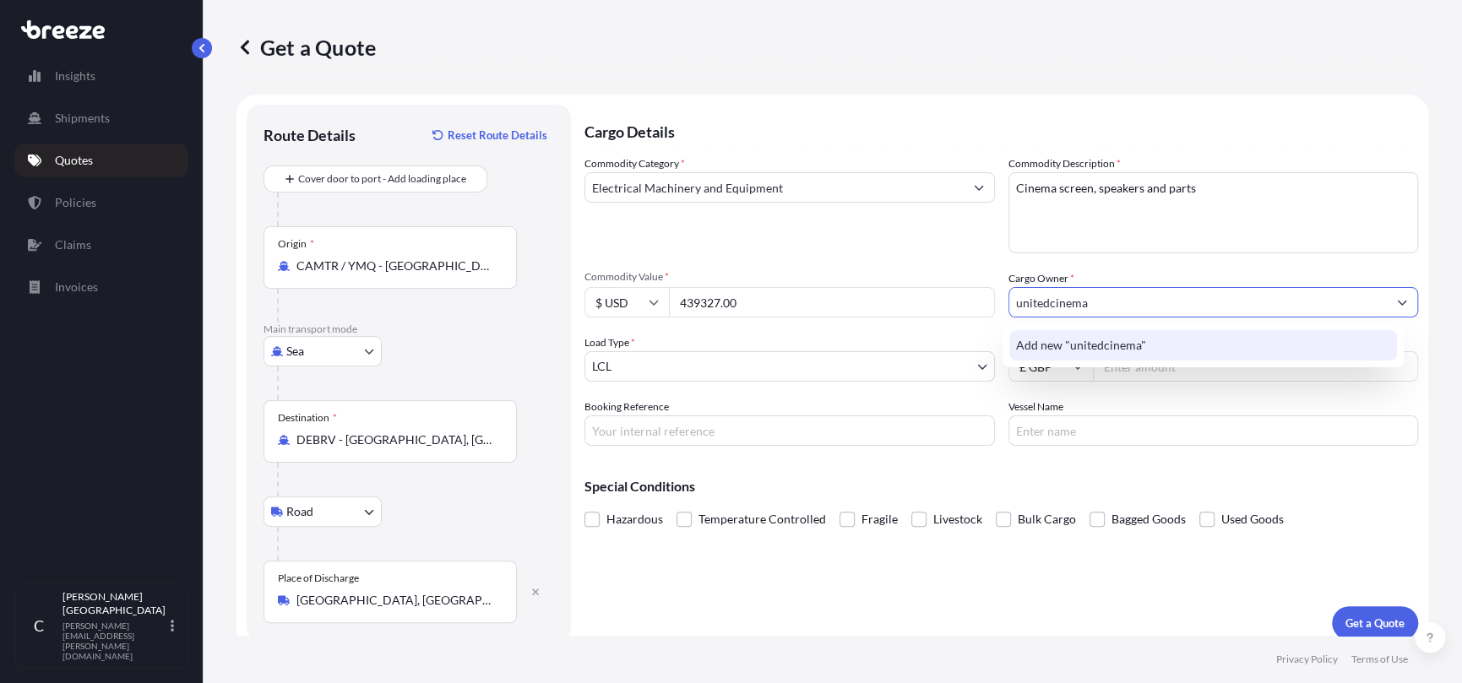
click at [1033, 343] on span "Add new "unitedcinema"" at bounding box center [1081, 345] width 130 height 17
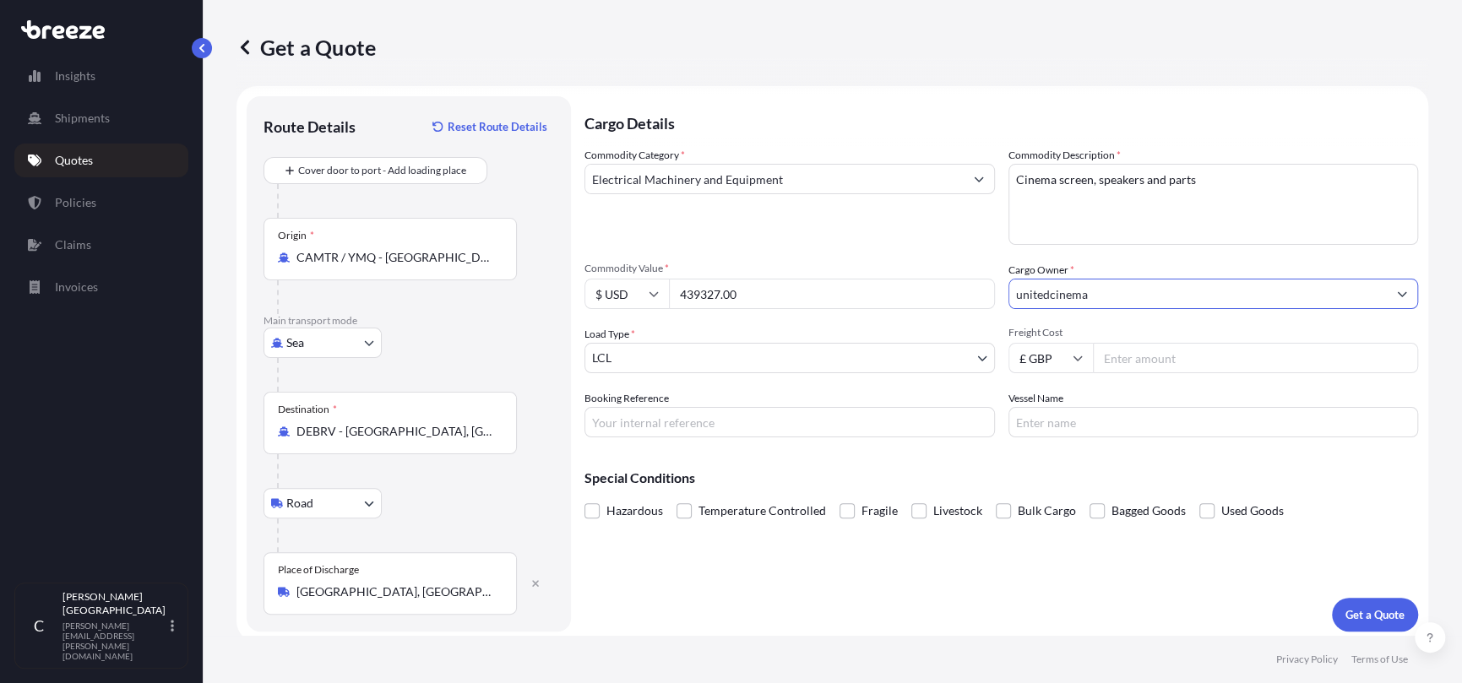
scroll to position [14, 0]
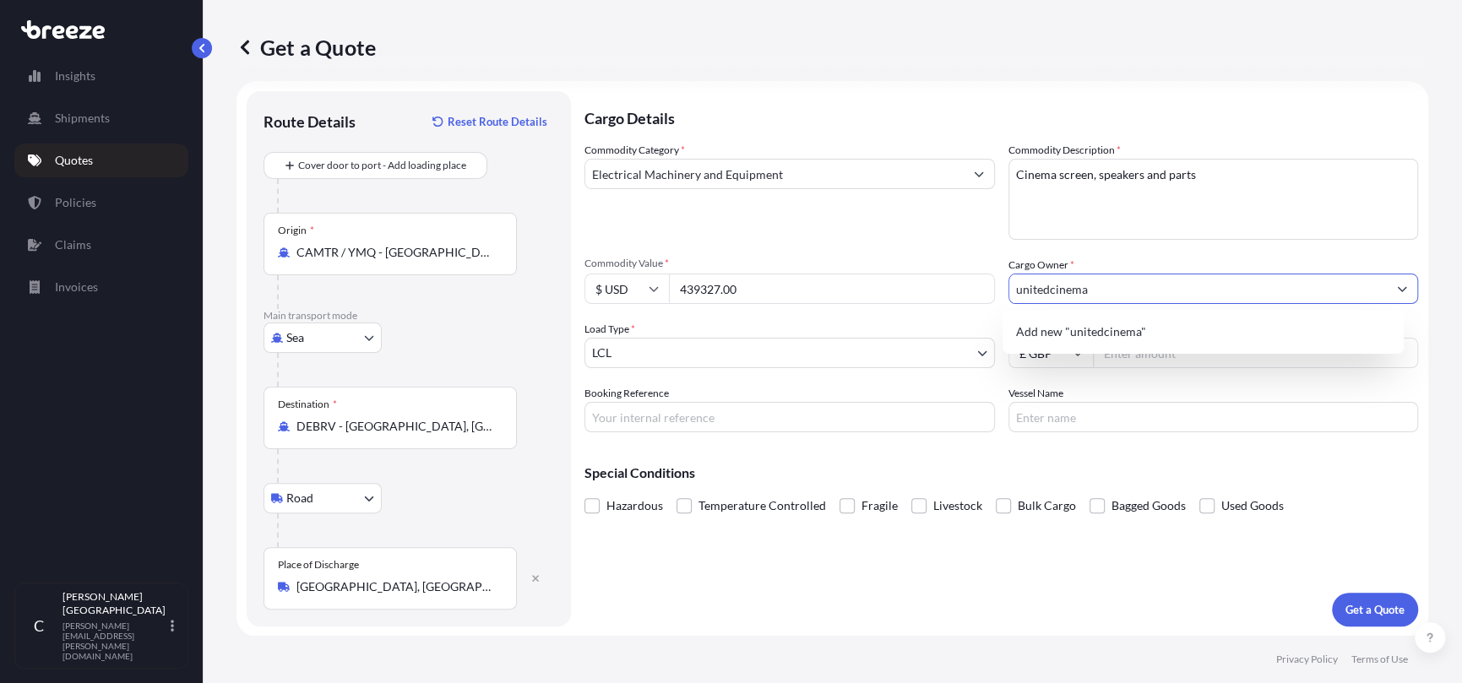
click at [1391, 294] on button "Show suggestions" at bounding box center [1402, 289] width 30 height 30
click at [1138, 327] on span "Add new "unitedcinema"" at bounding box center [1081, 332] width 130 height 17
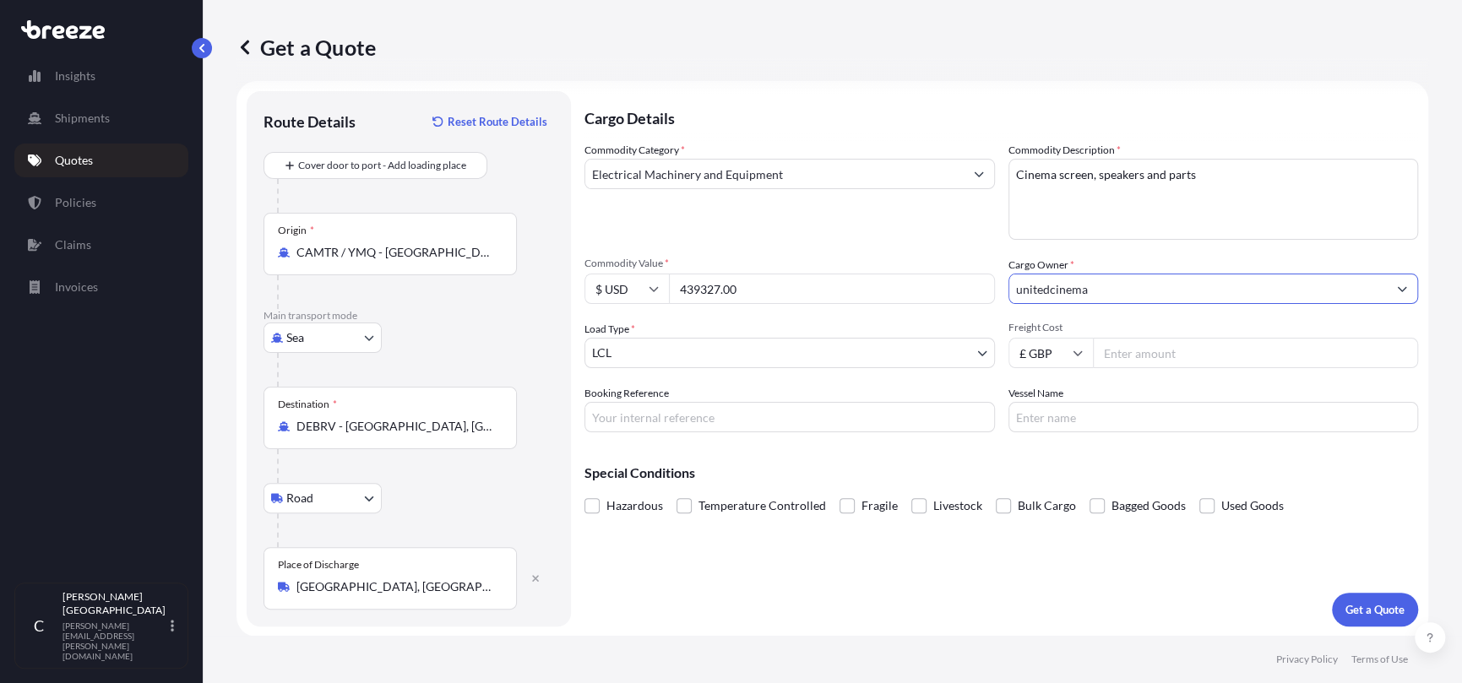
click at [1397, 284] on icon "Show suggestions" at bounding box center [1402, 289] width 10 height 10
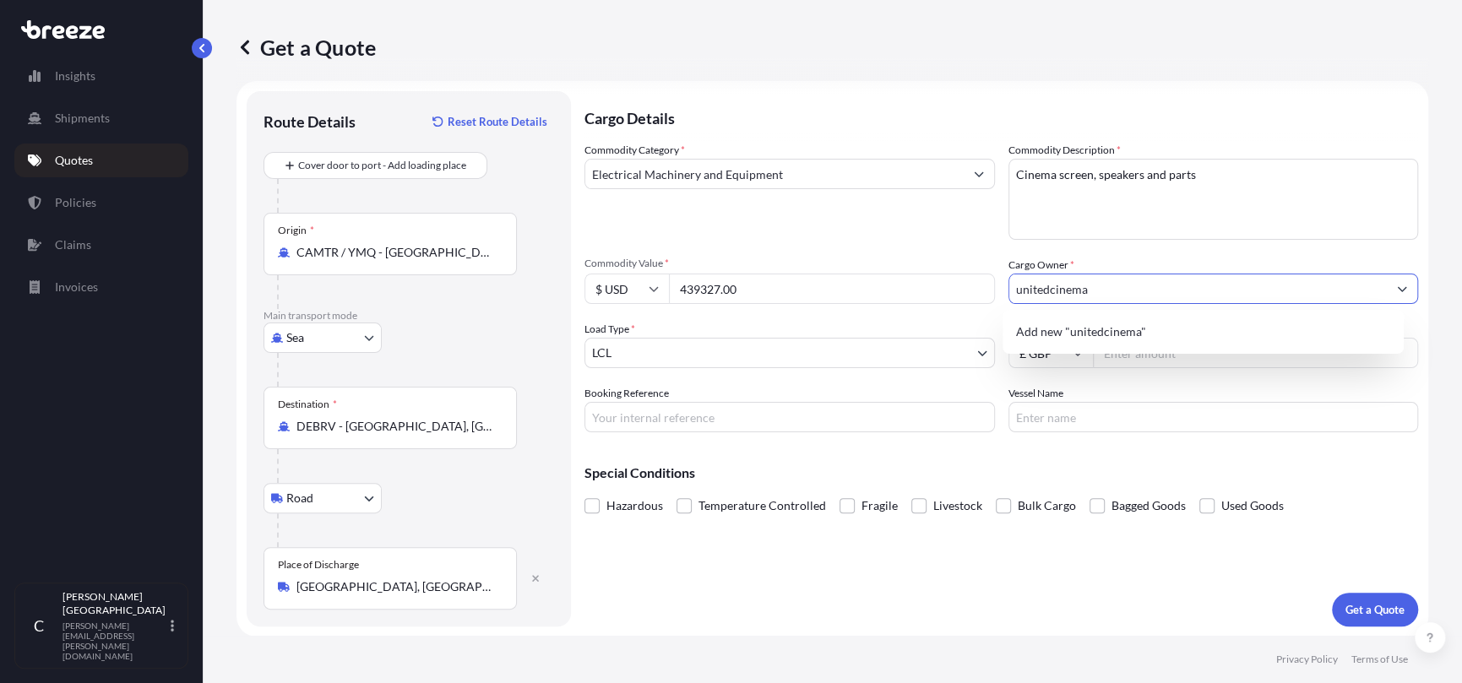
drag, startPoint x: 1134, startPoint y: 284, endPoint x: 1024, endPoint y: 286, distance: 109.8
click at [1024, 286] on input "unitedcinema" at bounding box center [1199, 289] width 378 height 30
click at [1021, 285] on input "unitedcinema" at bounding box center [1199, 289] width 378 height 30
type input "u"
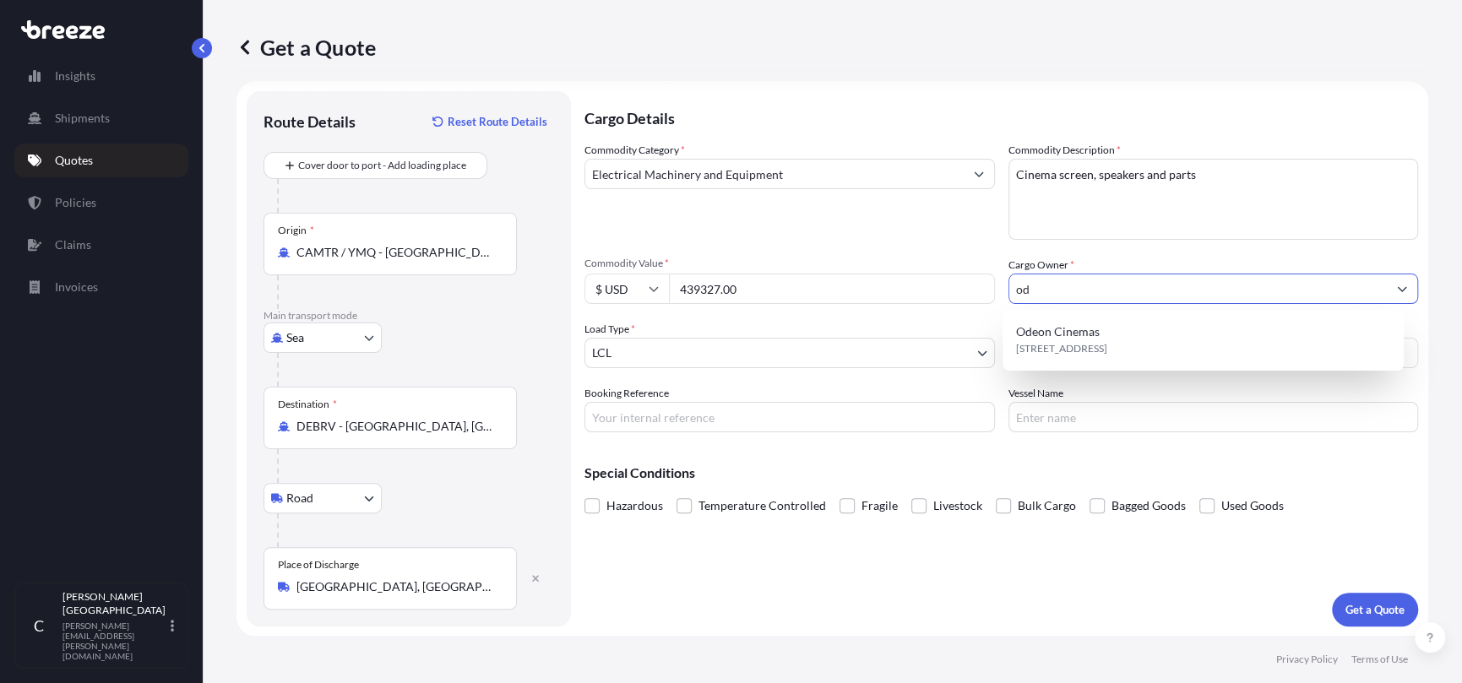
type input "o"
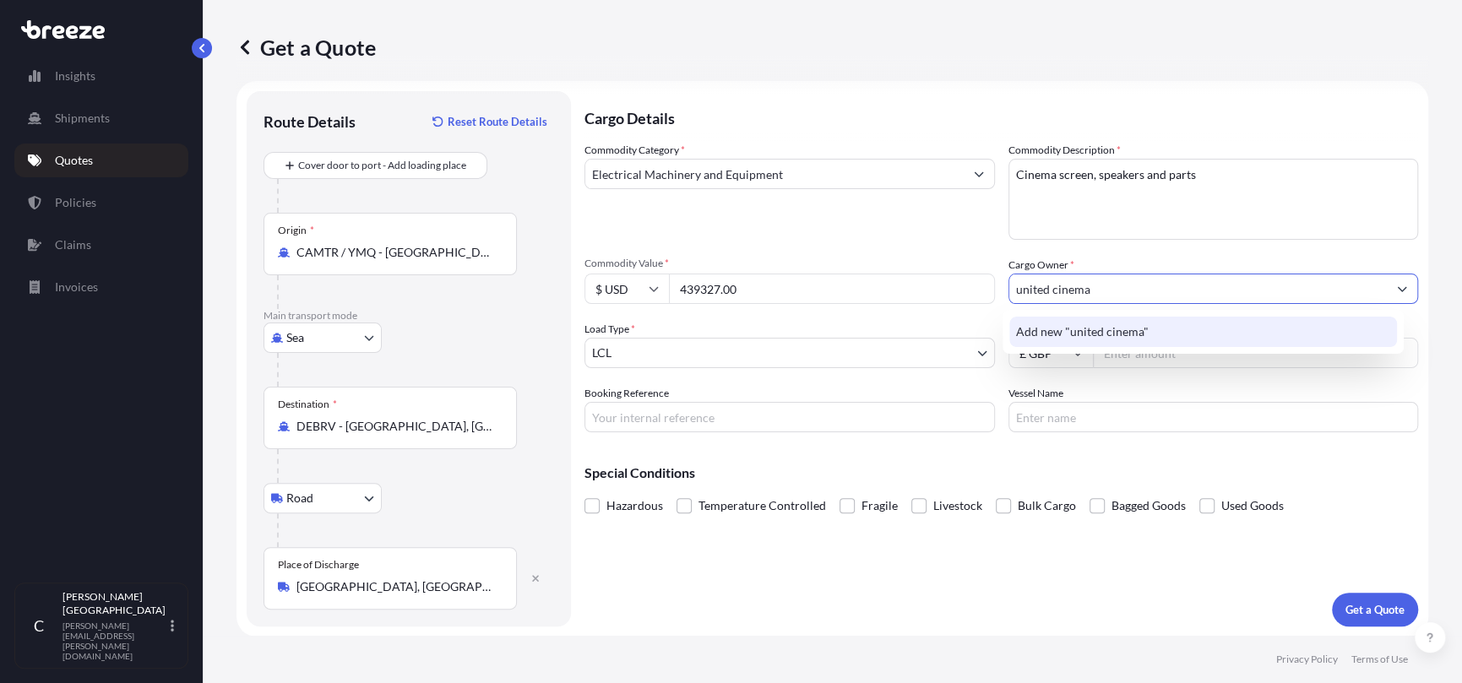
click at [1045, 330] on span "Add new "united cinema"" at bounding box center [1082, 332] width 133 height 17
click at [1395, 293] on button "Show suggestions" at bounding box center [1402, 289] width 30 height 30
click at [1031, 324] on span "Add new "united cinema"" at bounding box center [1082, 332] width 133 height 17
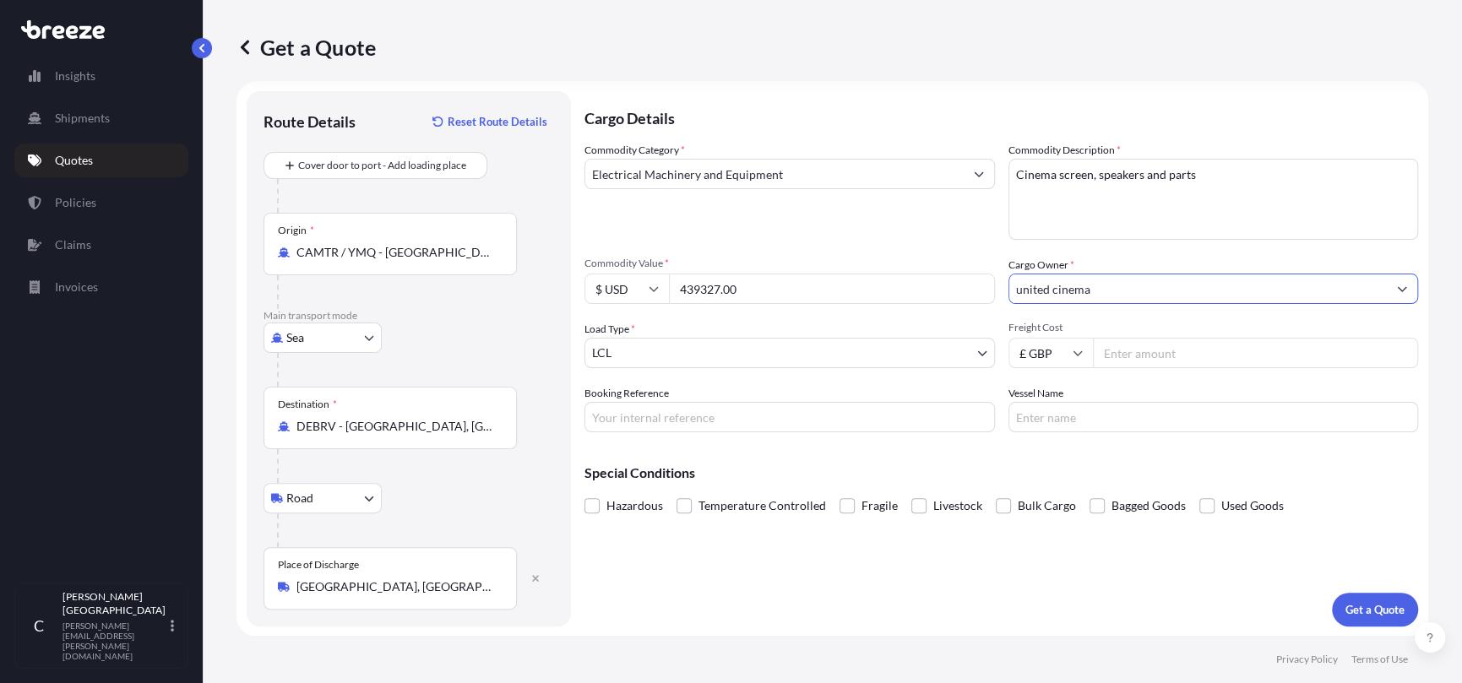
click at [1082, 284] on input "united cinema" at bounding box center [1199, 289] width 378 height 30
drag, startPoint x: 1150, startPoint y: 291, endPoint x: 1241, endPoint y: 298, distance: 91.5
click at [1152, 291] on input "united cinema" at bounding box center [1199, 289] width 378 height 30
drag, startPoint x: 1244, startPoint y: 298, endPoint x: 1336, endPoint y: 298, distance: 92.1
click at [1247, 298] on input "united cinema" at bounding box center [1199, 289] width 378 height 30
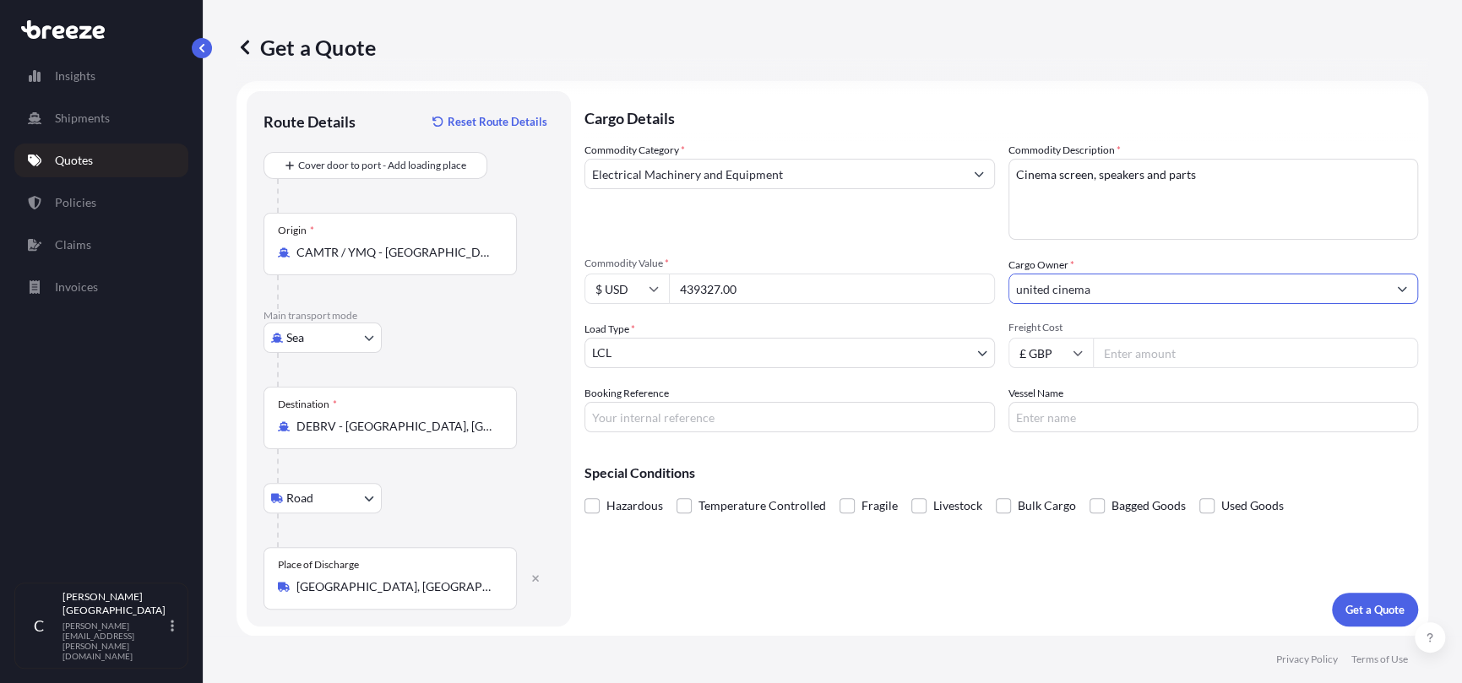
click at [1124, 296] on input "united cinema" at bounding box center [1199, 289] width 378 height 30
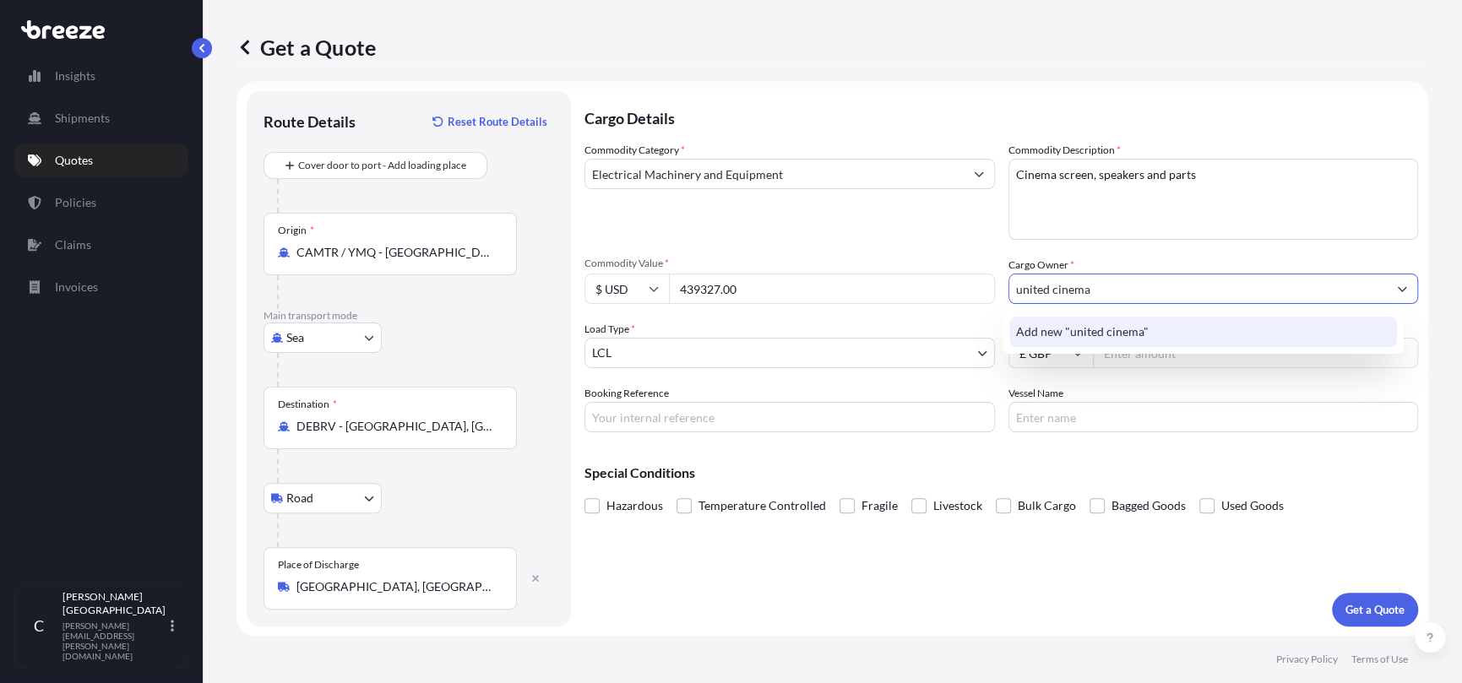
click at [1206, 335] on div "Add new "united cinema"" at bounding box center [1204, 332] width 389 height 30
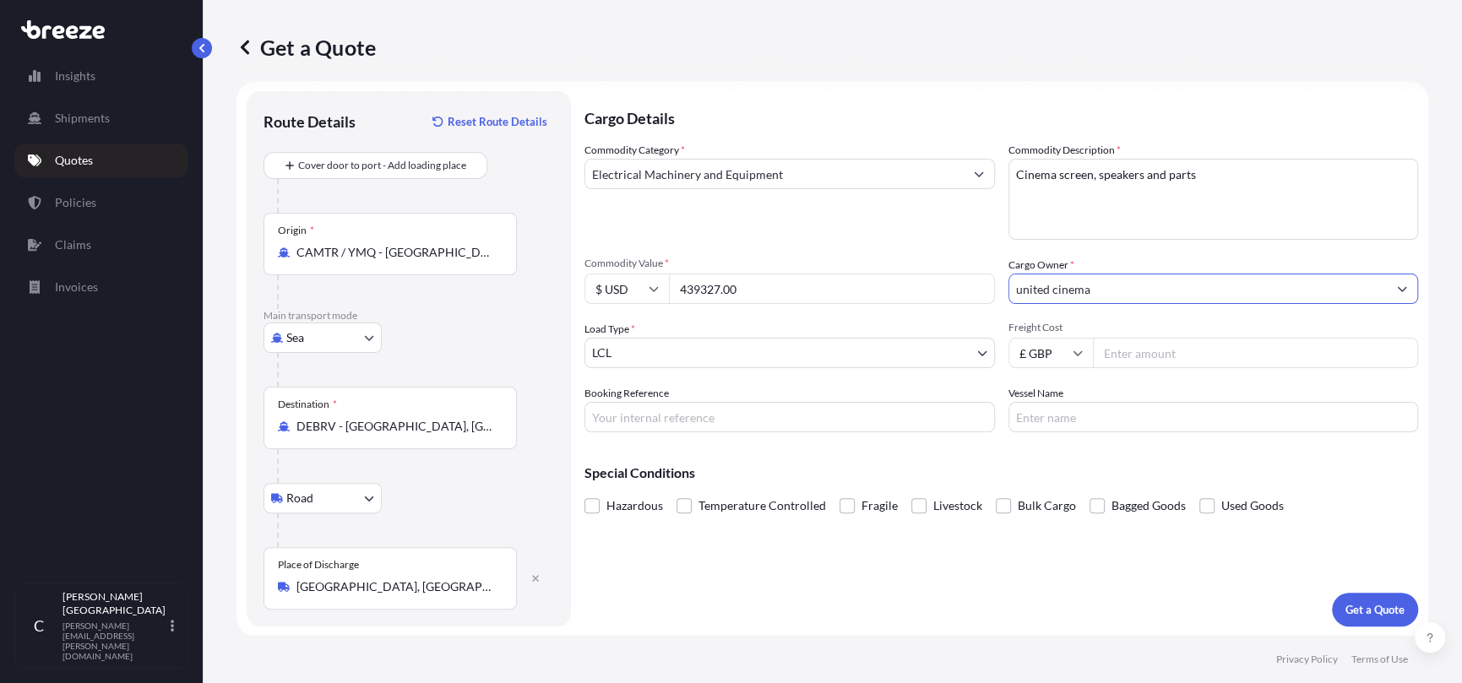
drag, startPoint x: 1135, startPoint y: 290, endPoint x: 854, endPoint y: 291, distance: 281.3
click at [856, 291] on div "Commodity Category * Electrical Machinery and Equipment Commodity Description *…" at bounding box center [1002, 287] width 834 height 291
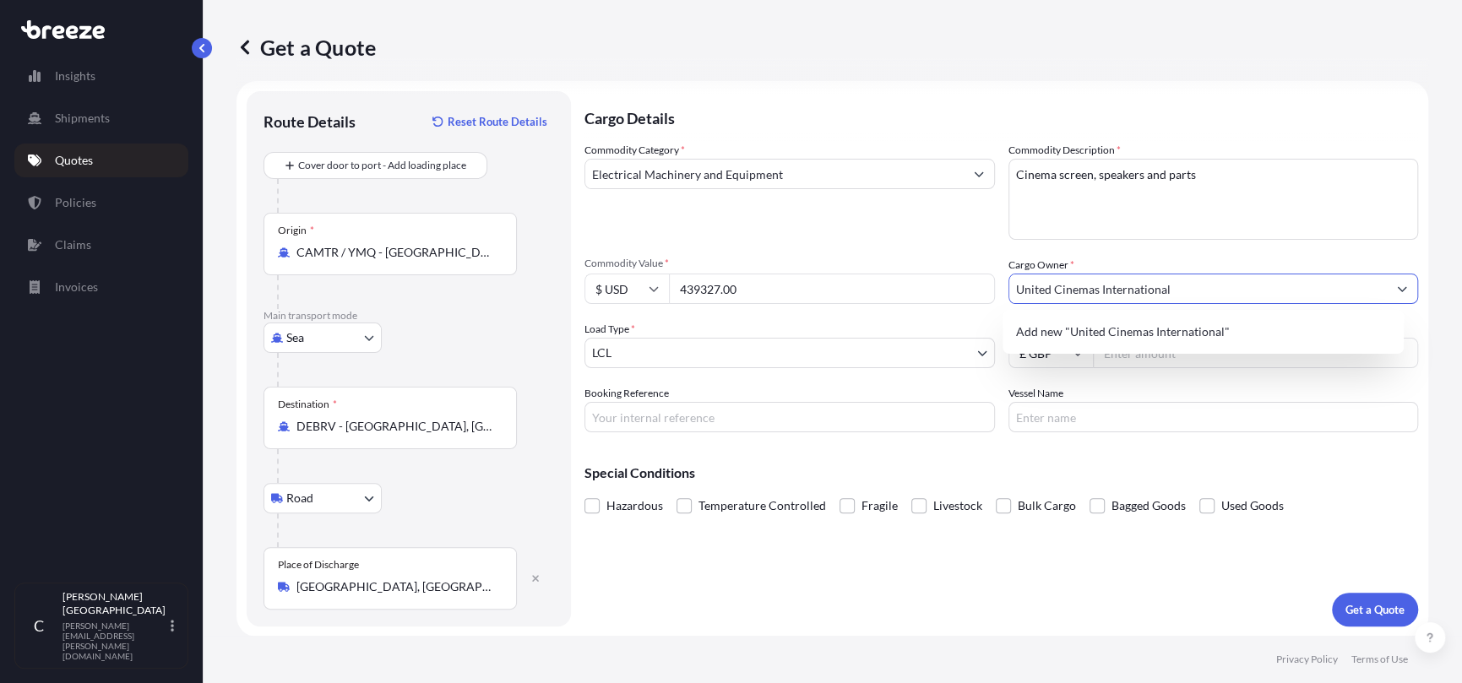
type input "United Cinemas International"
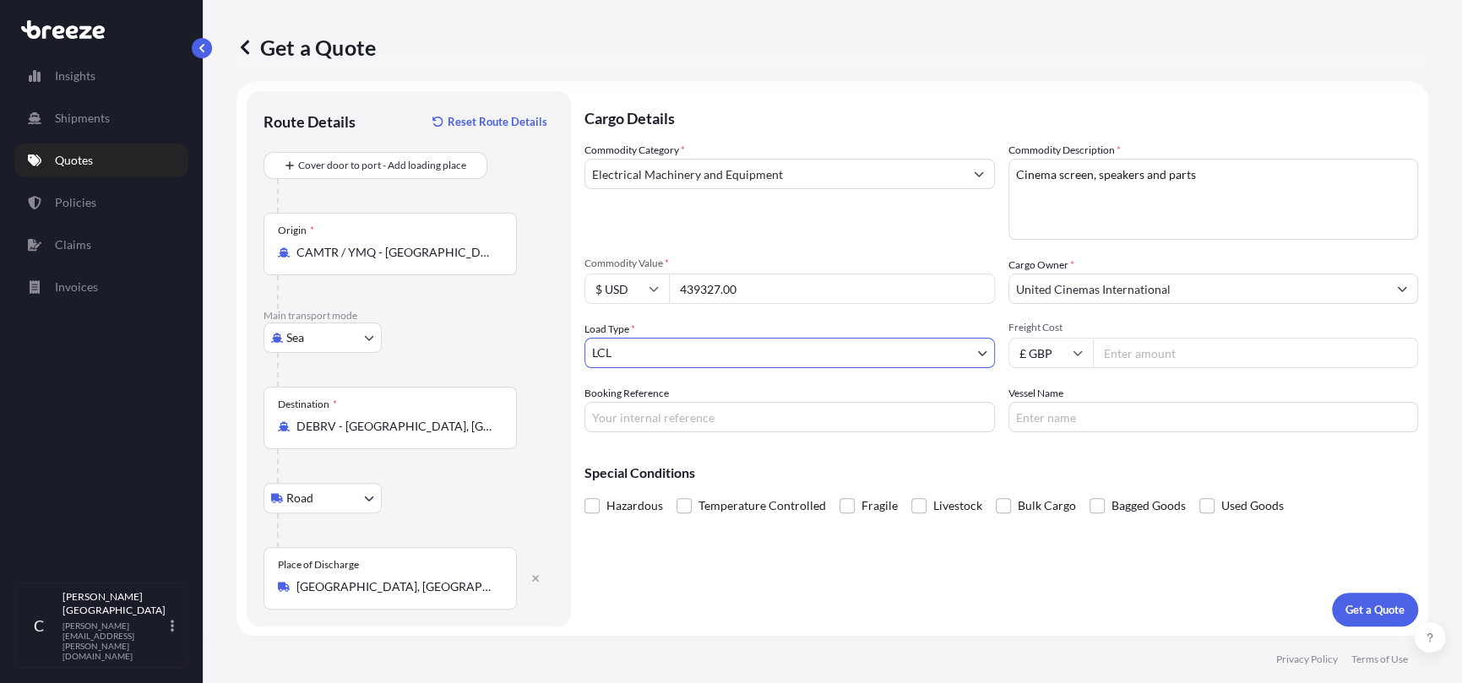
click at [1037, 419] on input "Vessel Name" at bounding box center [1214, 417] width 411 height 30
type input "Ontario Express"
click at [719, 351] on body "Insights Shipments Quotes Policies Claims Invoices C [PERSON_NAME] [PERSON_NAME…" at bounding box center [731, 341] width 1462 height 683
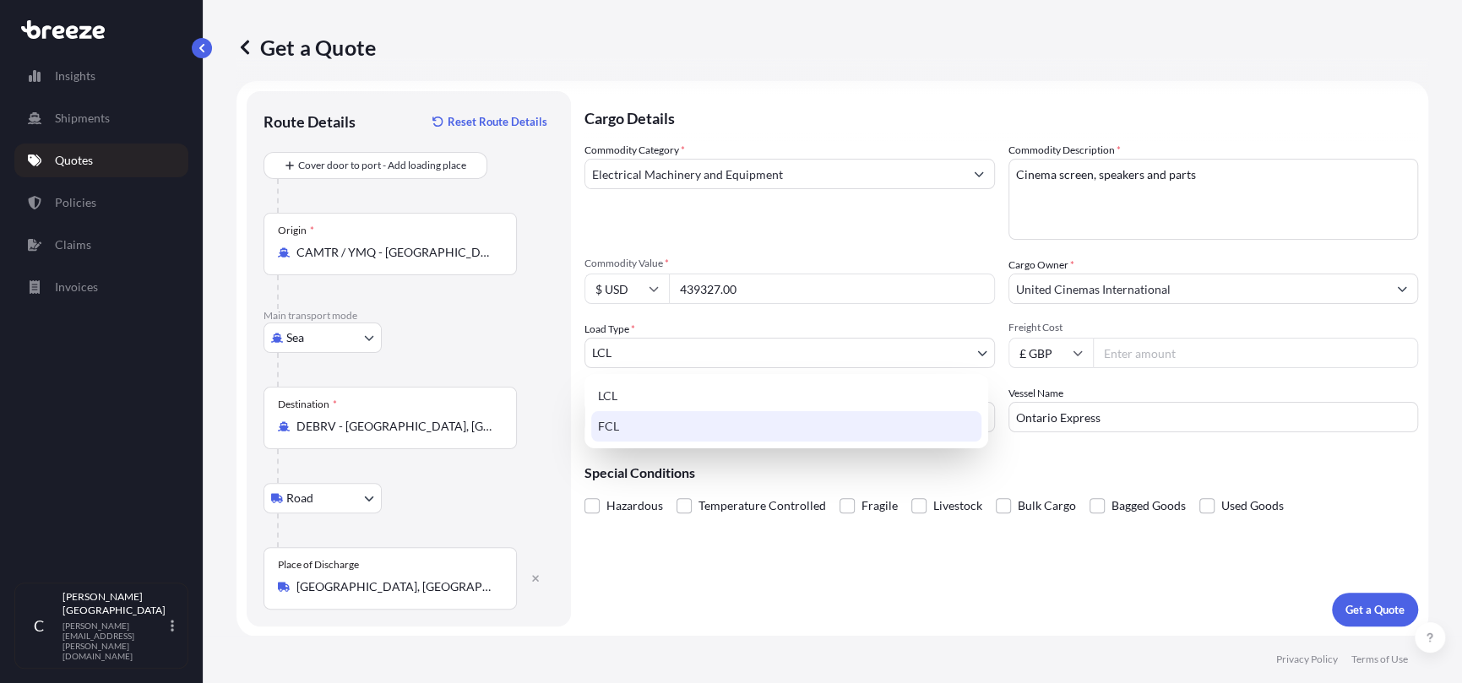
click at [680, 422] on div "FCL" at bounding box center [786, 426] width 390 height 30
select select "2"
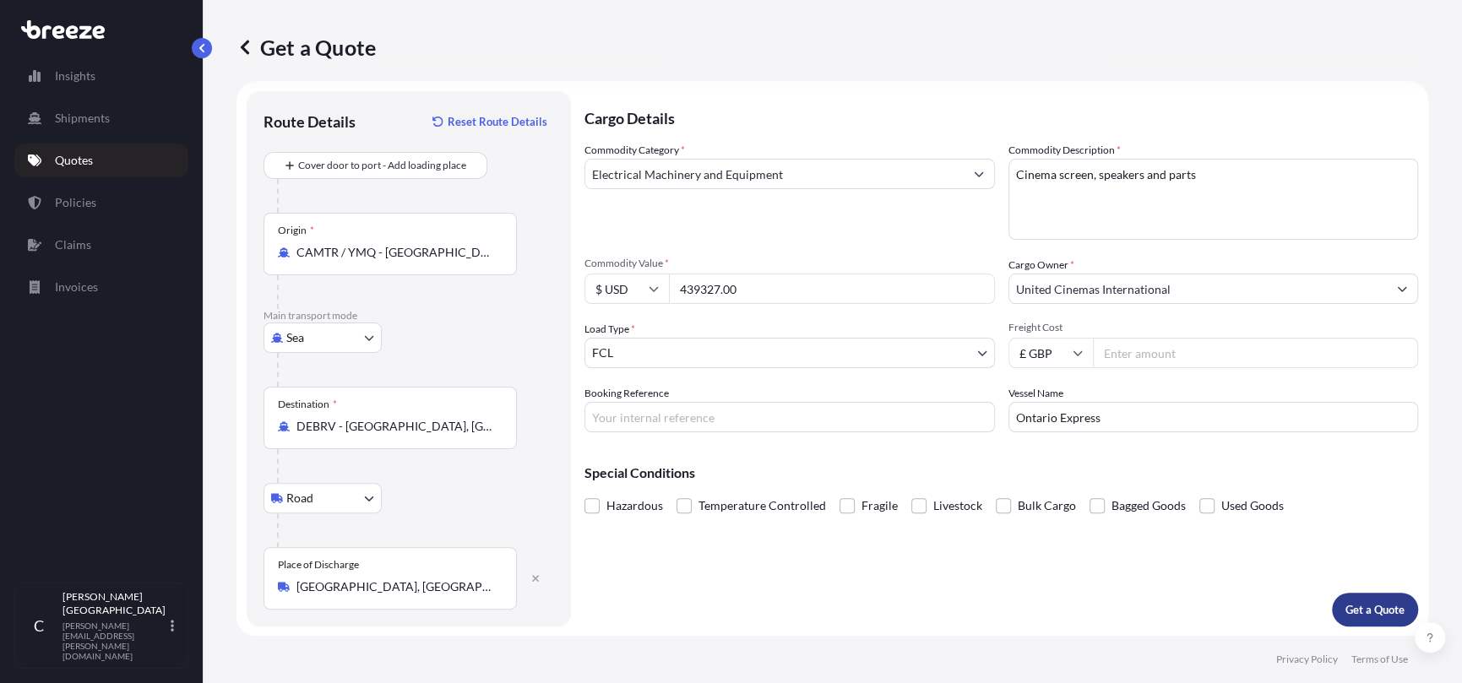
click at [1360, 601] on p "Get a Quote" at bounding box center [1375, 609] width 59 height 17
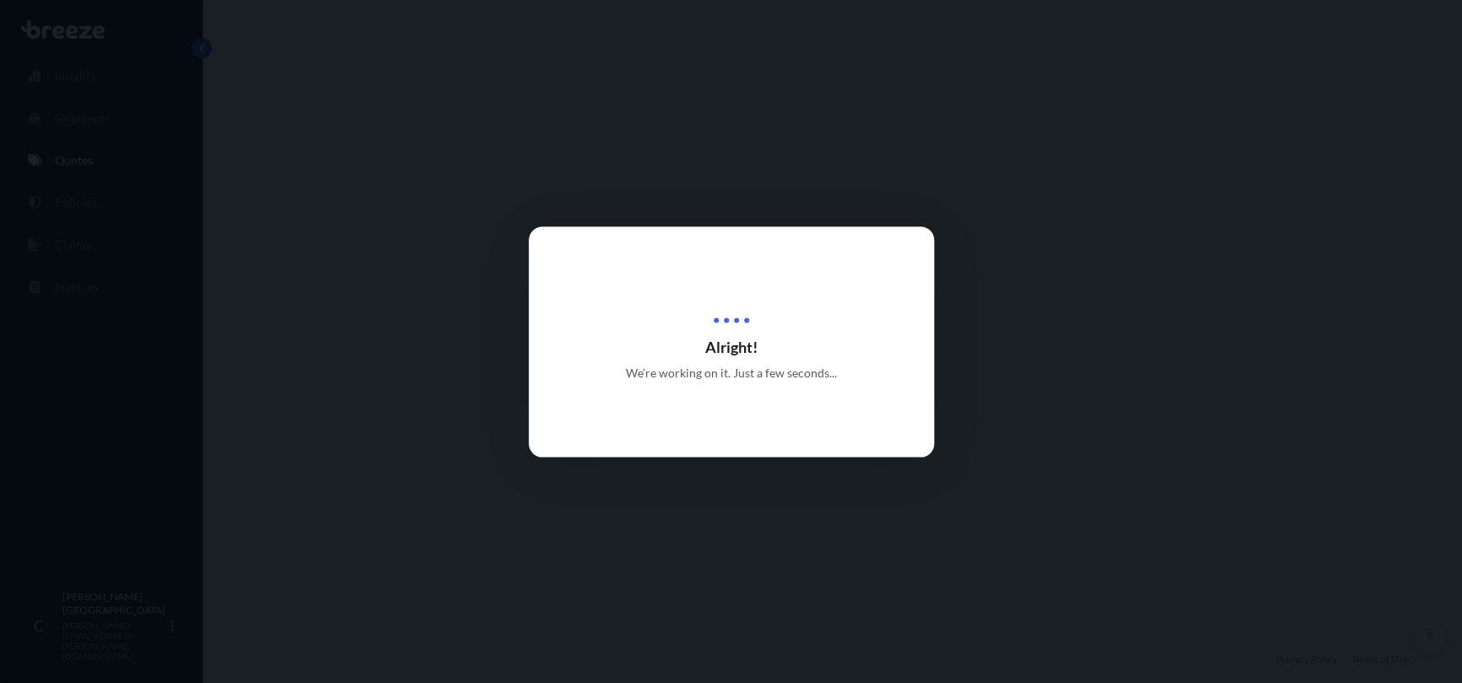
select select "Sea"
select select "Road"
select select "2"
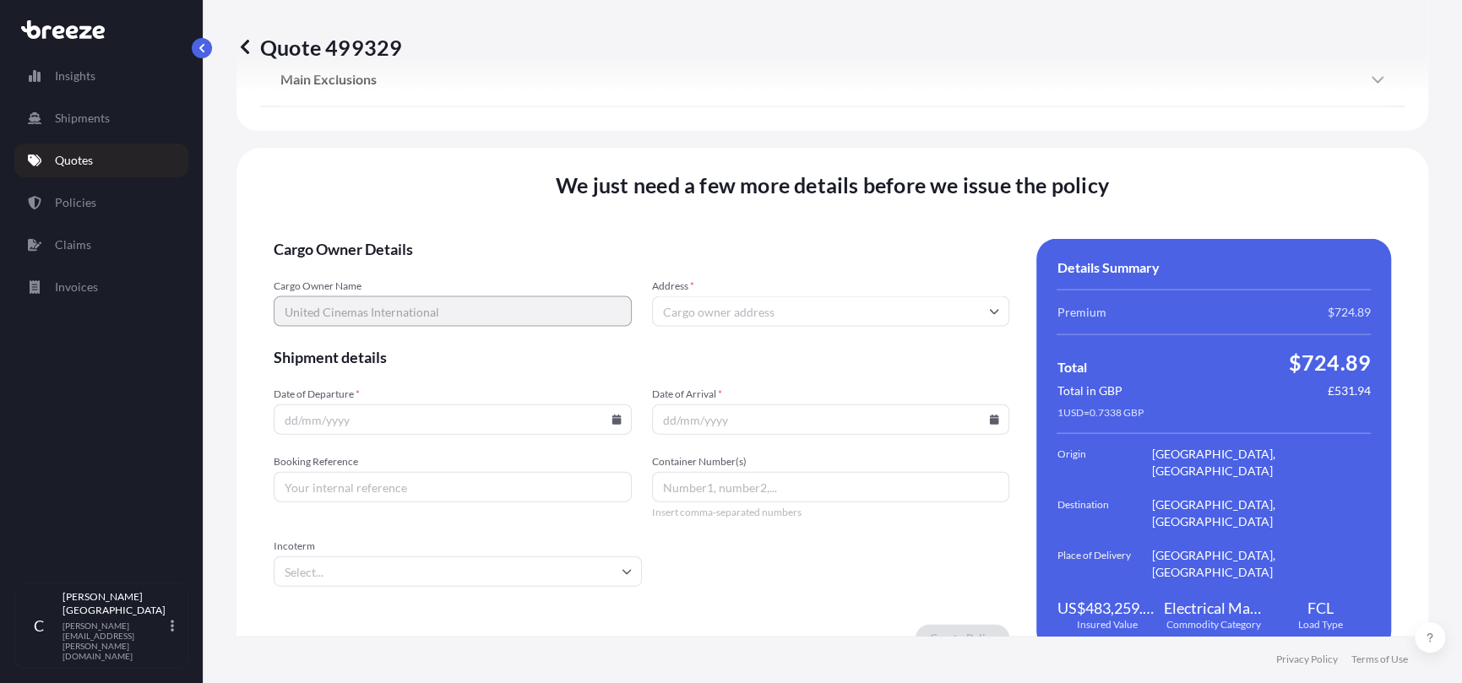
scroll to position [2114, 0]
click at [754, 298] on input "Address *" at bounding box center [831, 310] width 358 height 30
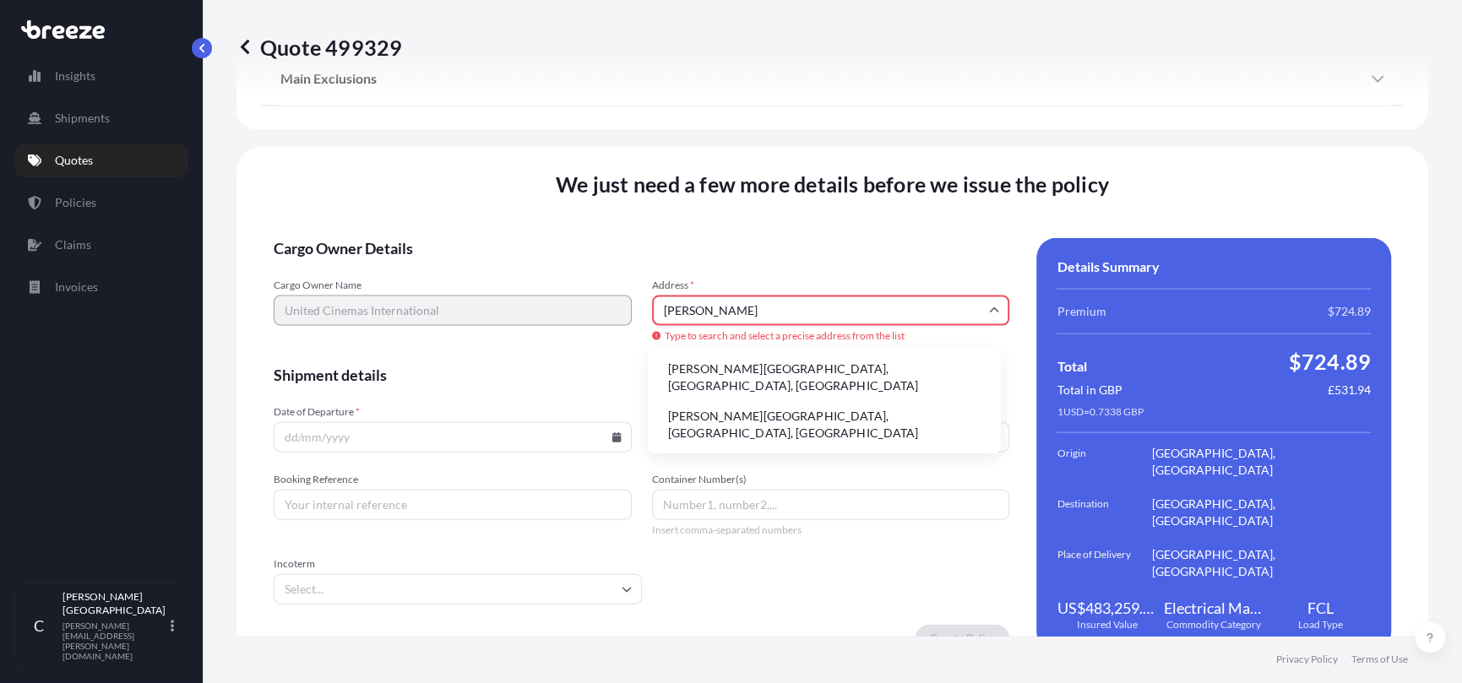
click at [721, 365] on li "[PERSON_NAME][GEOGRAPHIC_DATA], [GEOGRAPHIC_DATA], [GEOGRAPHIC_DATA]" at bounding box center [825, 378] width 340 height 44
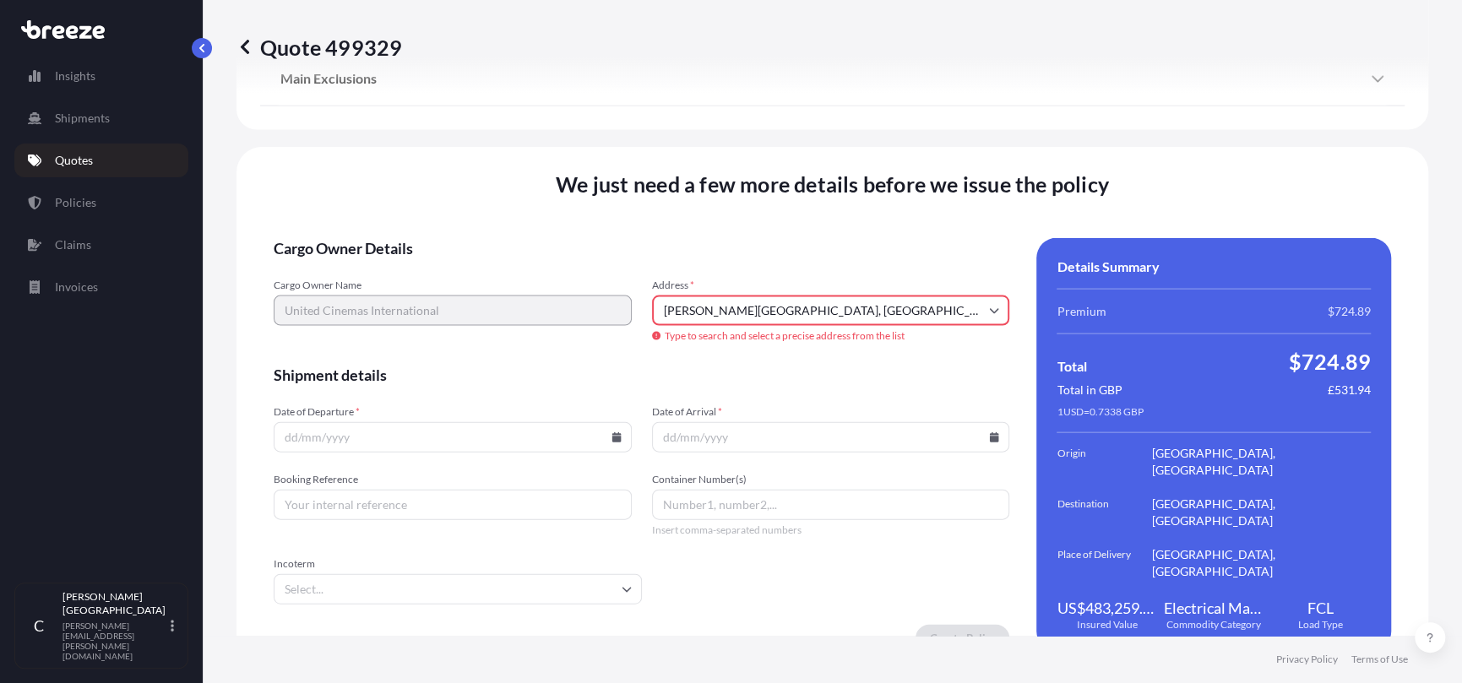
type input "[PERSON_NAME][GEOGRAPHIC_DATA], [GEOGRAPHIC_DATA], [GEOGRAPHIC_DATA]"
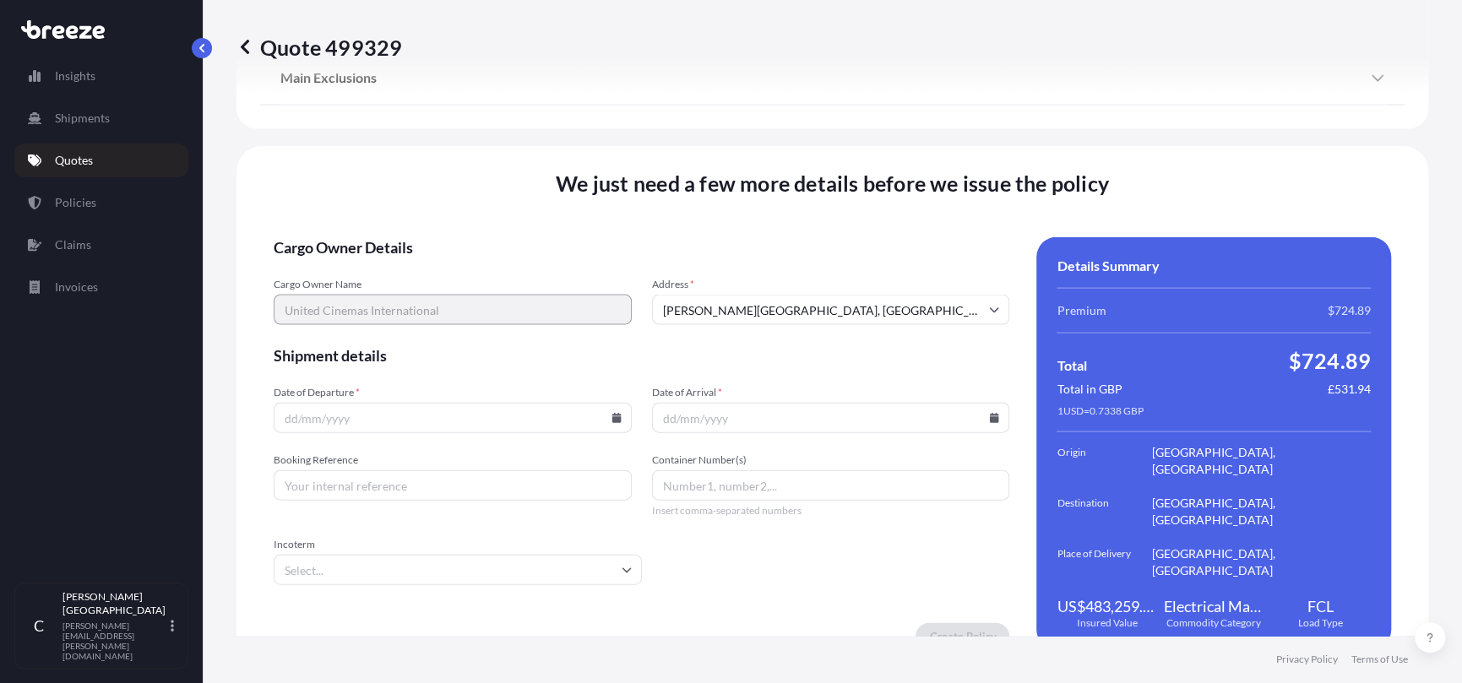
click at [383, 403] on input "Date of Departure *" at bounding box center [453, 418] width 358 height 30
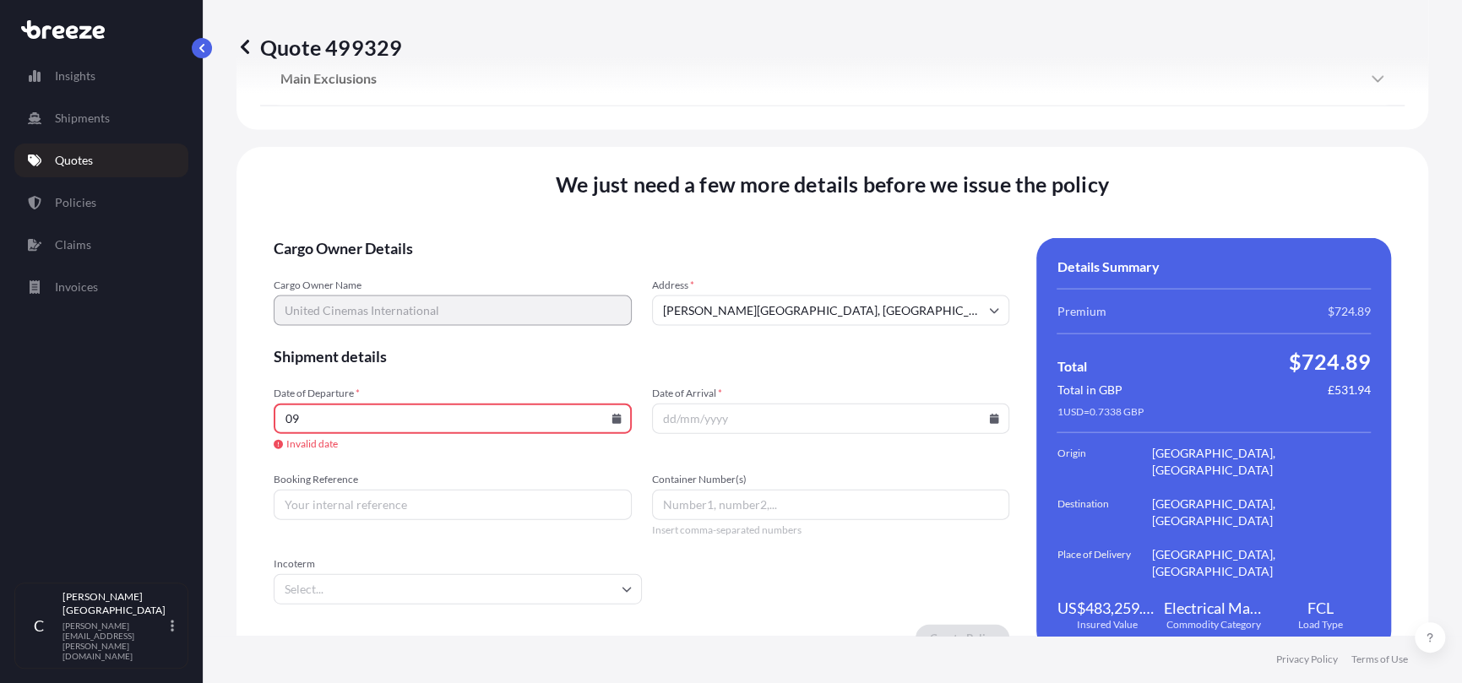
type input "0"
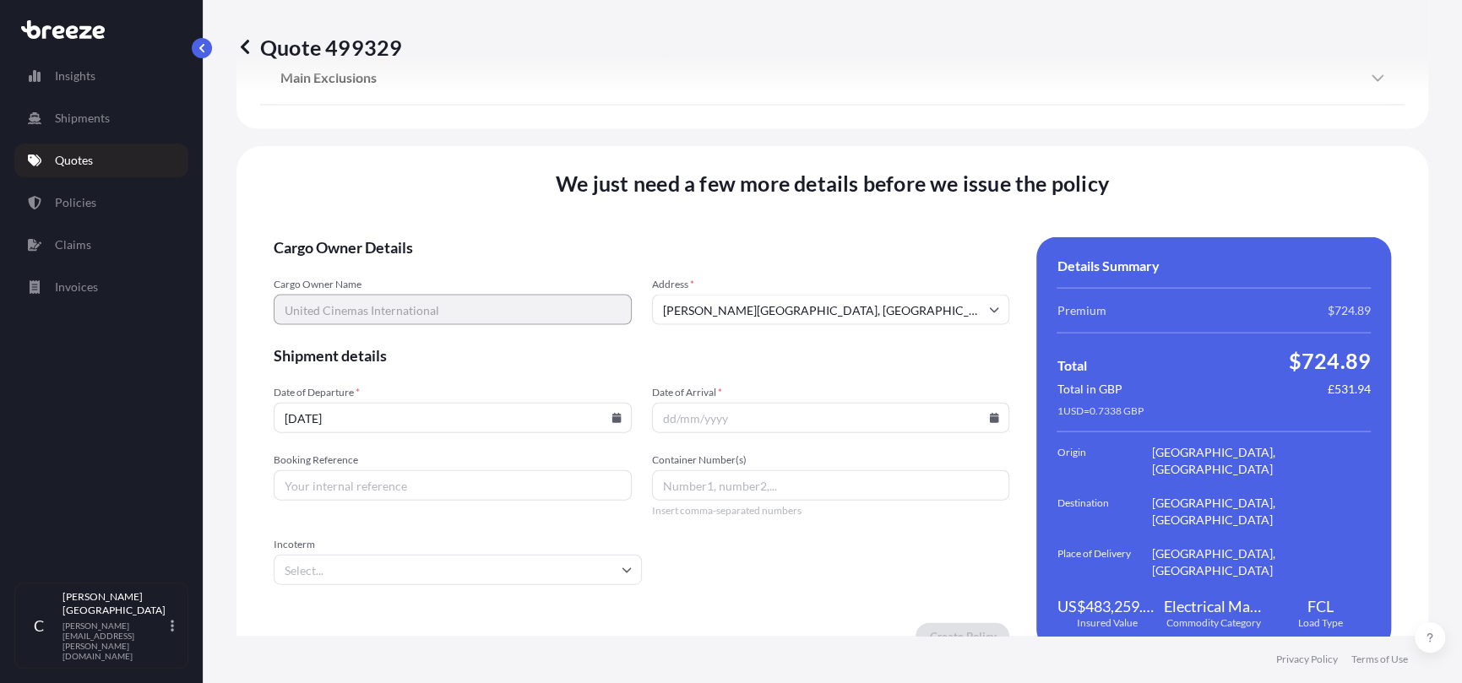
type input "[DATE]"
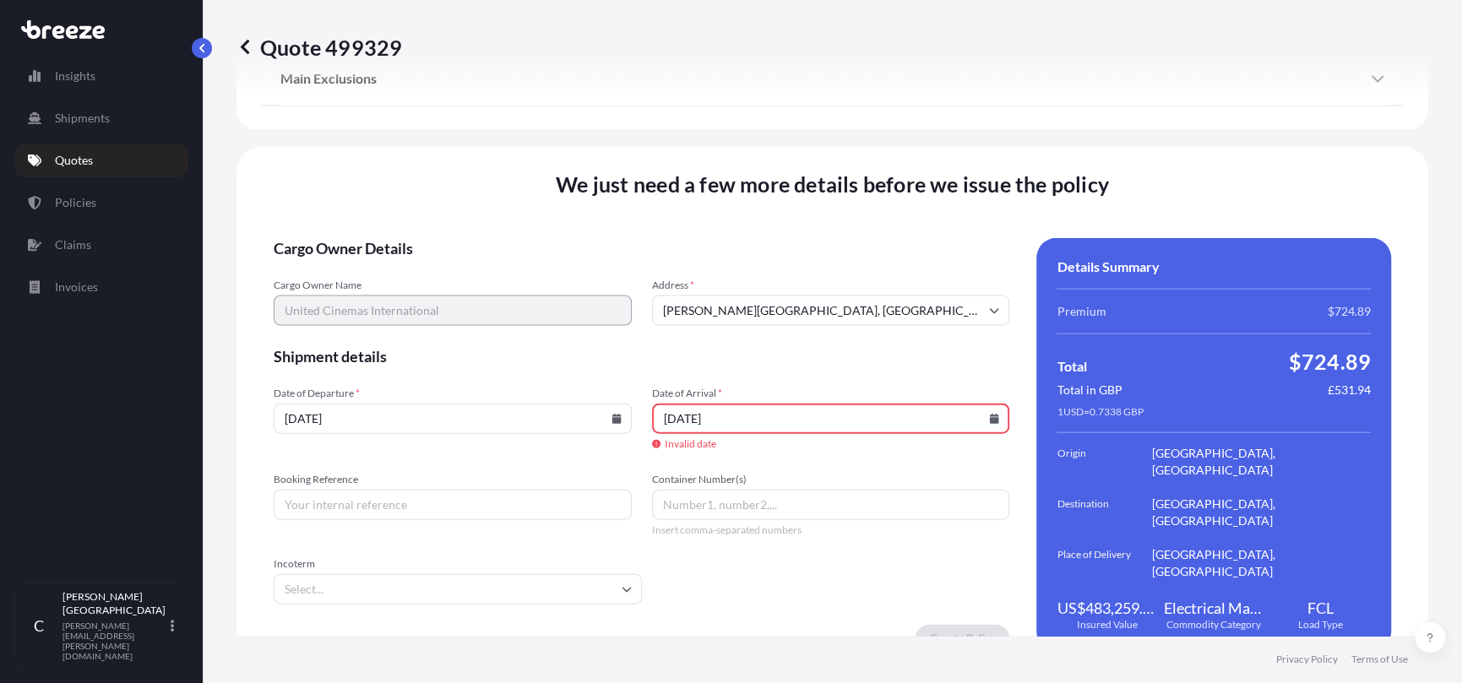
scroll to position [2150, 0]
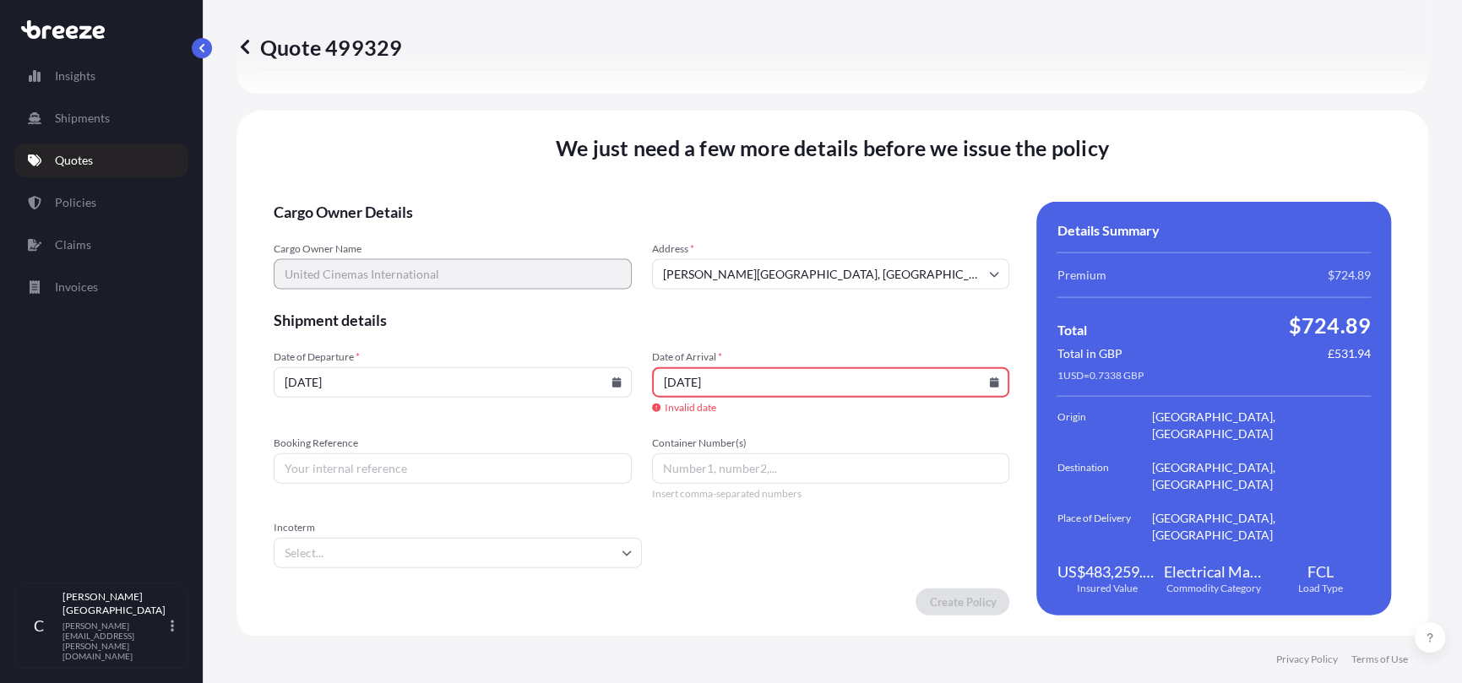
click at [913, 426] on form "Cargo Owner Details Cargo Owner Name United Cinemas International Address * [PE…" at bounding box center [642, 409] width 736 height 414
click at [726, 359] on span "Date of Arrival *" at bounding box center [831, 358] width 358 height 14
click at [726, 367] on input "[DATE]" at bounding box center [831, 382] width 358 height 30
click at [725, 373] on input "[DATE]" at bounding box center [831, 382] width 358 height 30
type input "2"
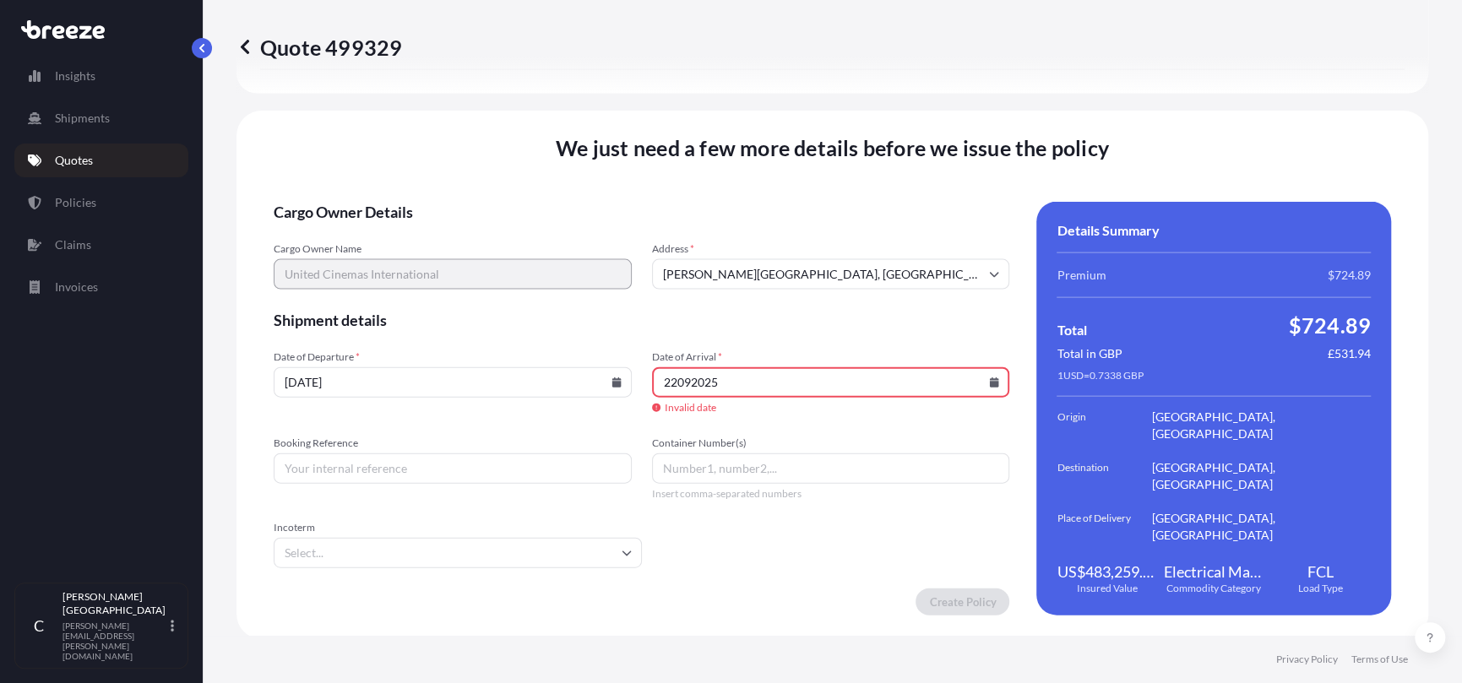
click at [671, 379] on input "22092025" at bounding box center [831, 382] width 358 height 30
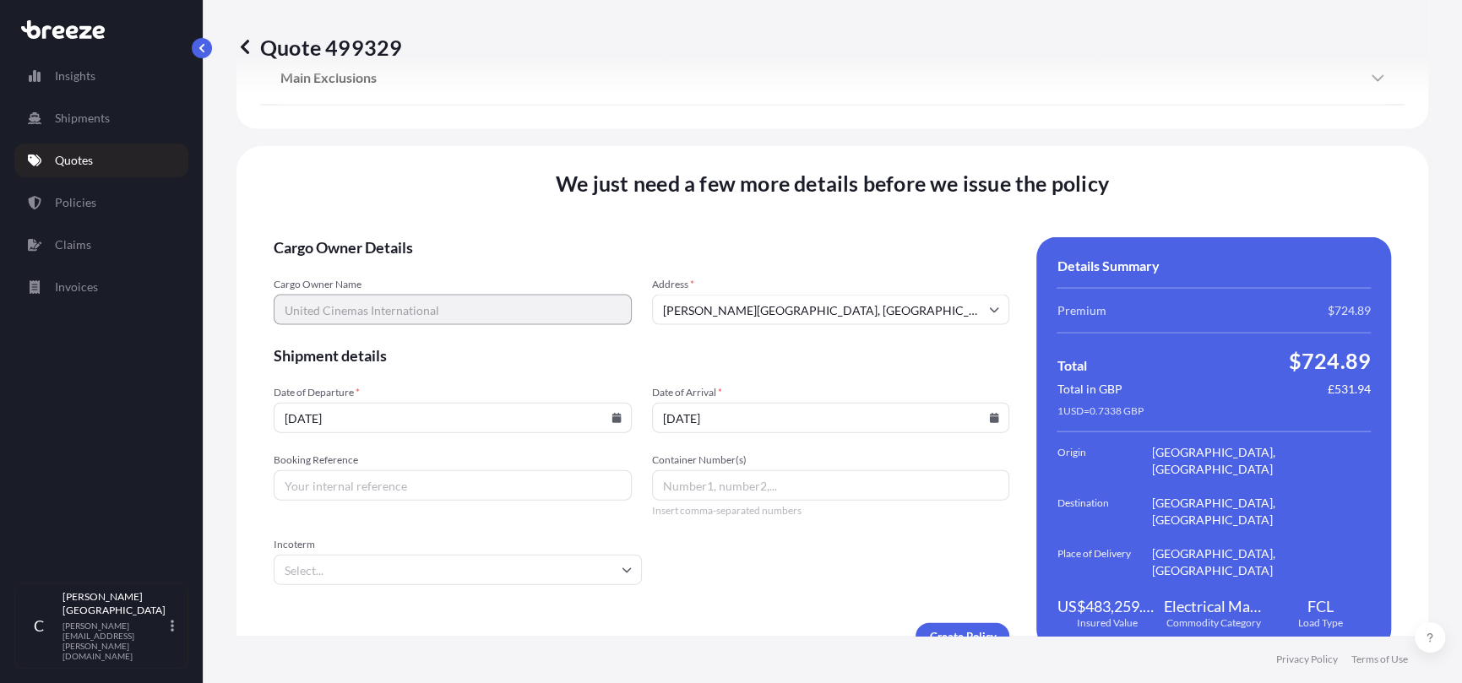
type input "[DATE]"
